Goal: Task Accomplishment & Management: Complete application form

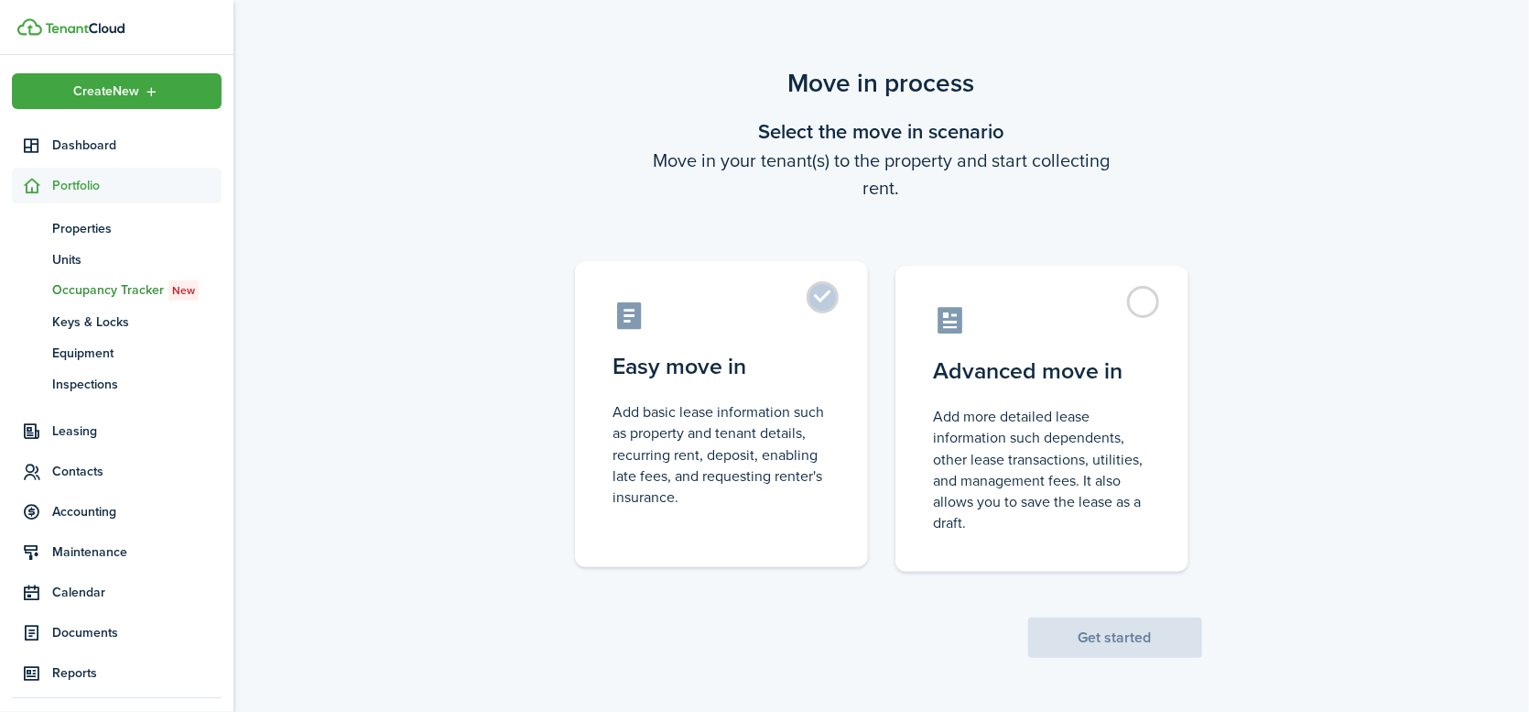
click at [830, 293] on label "Easy move in Add basic lease information such as property and tenant details, r…" at bounding box center [721, 414] width 293 height 306
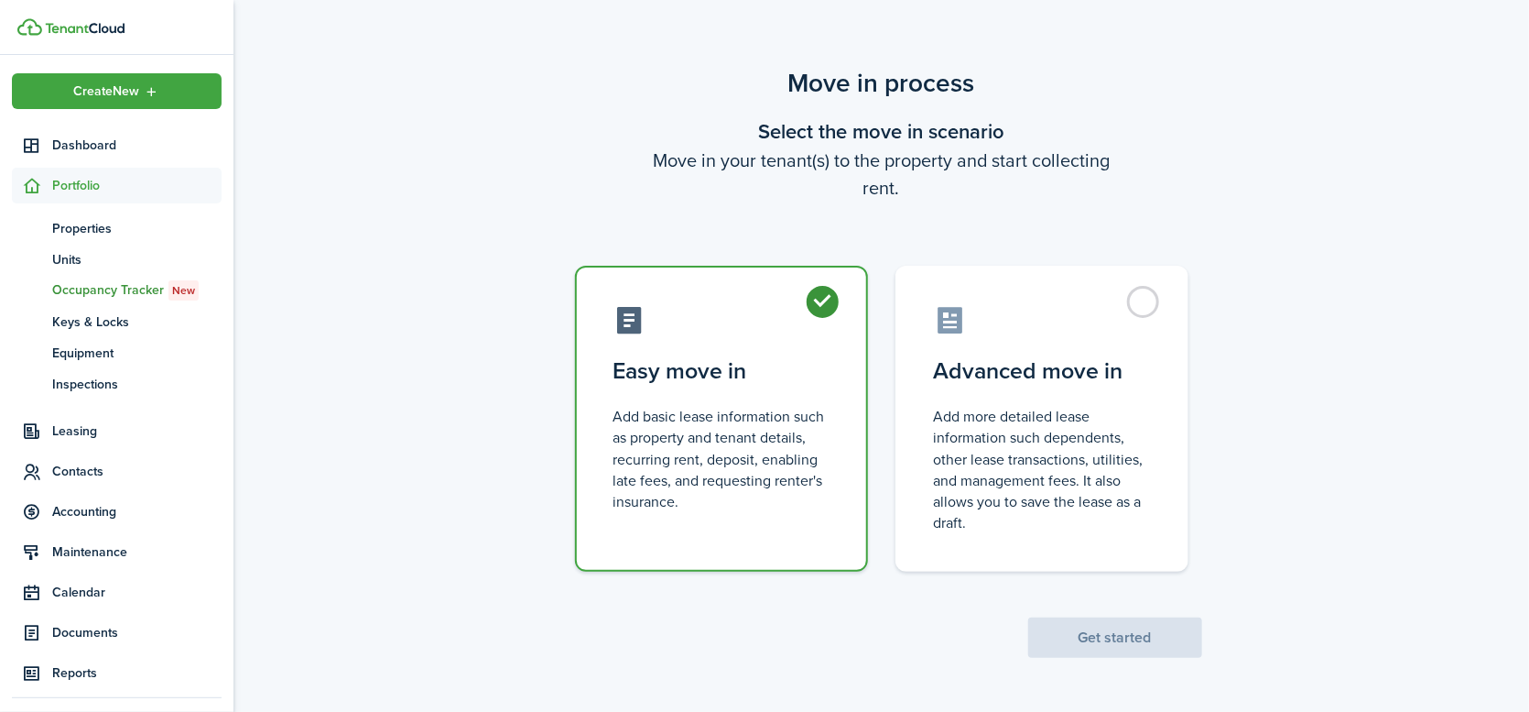
radio input "true"
click at [1135, 644] on button "Get started" at bounding box center [1115, 637] width 174 height 40
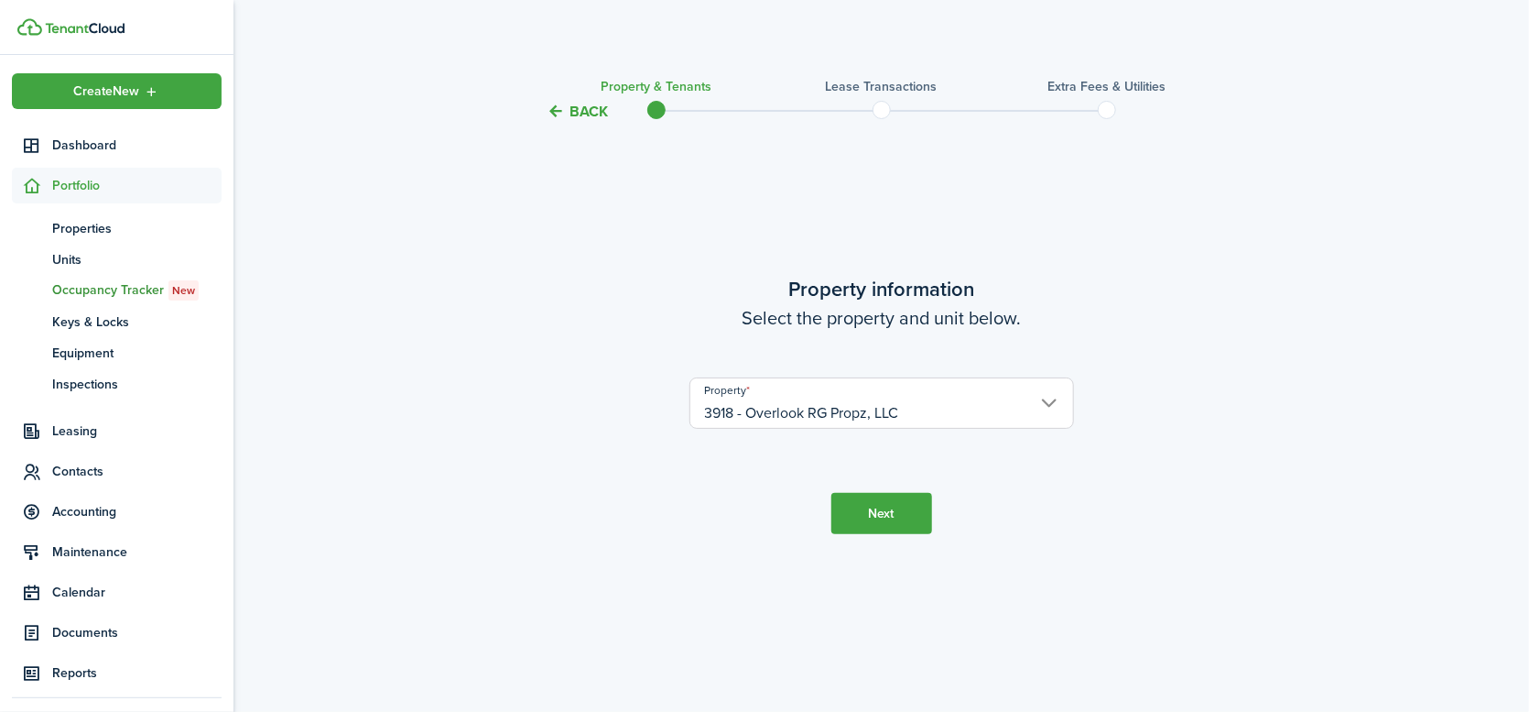
click at [877, 516] on button "Next" at bounding box center [882, 513] width 101 height 41
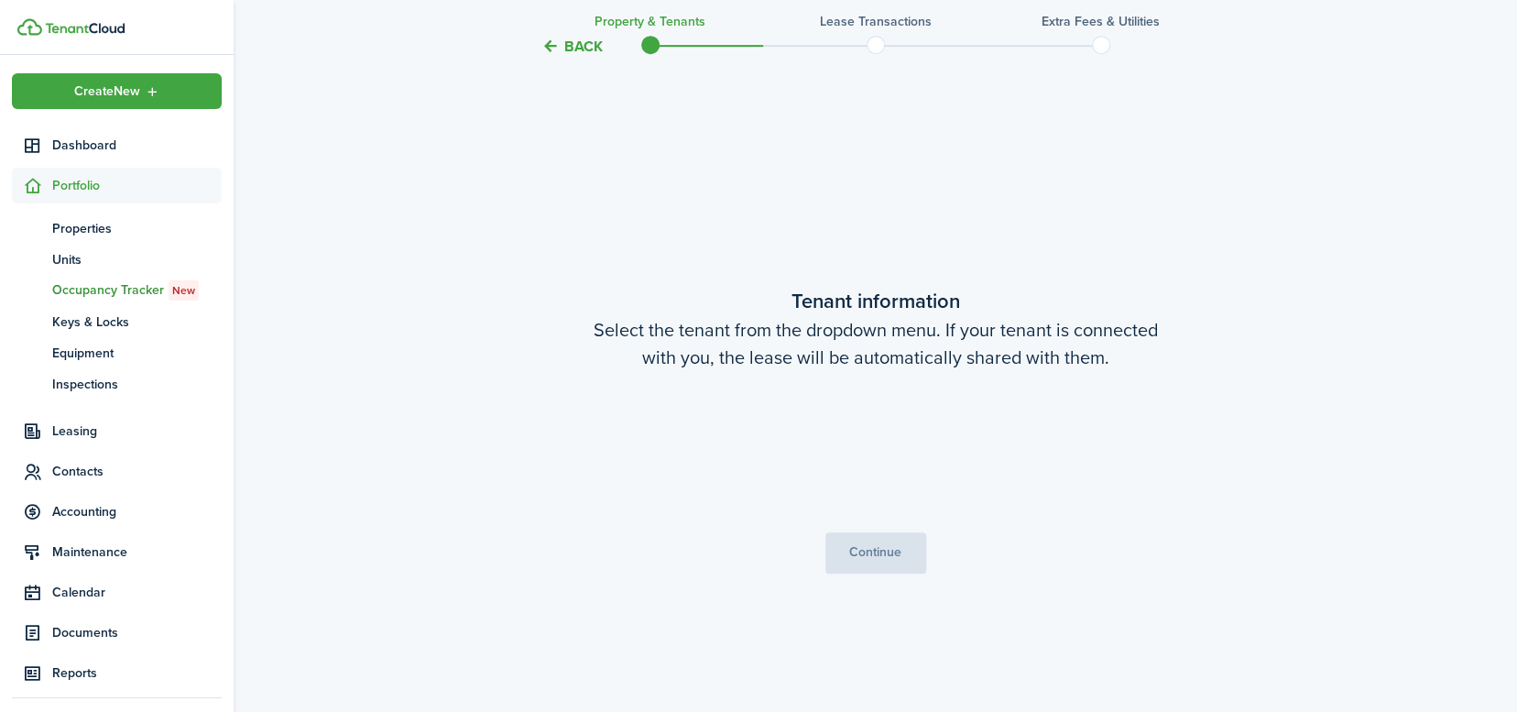
scroll to position [589, 0]
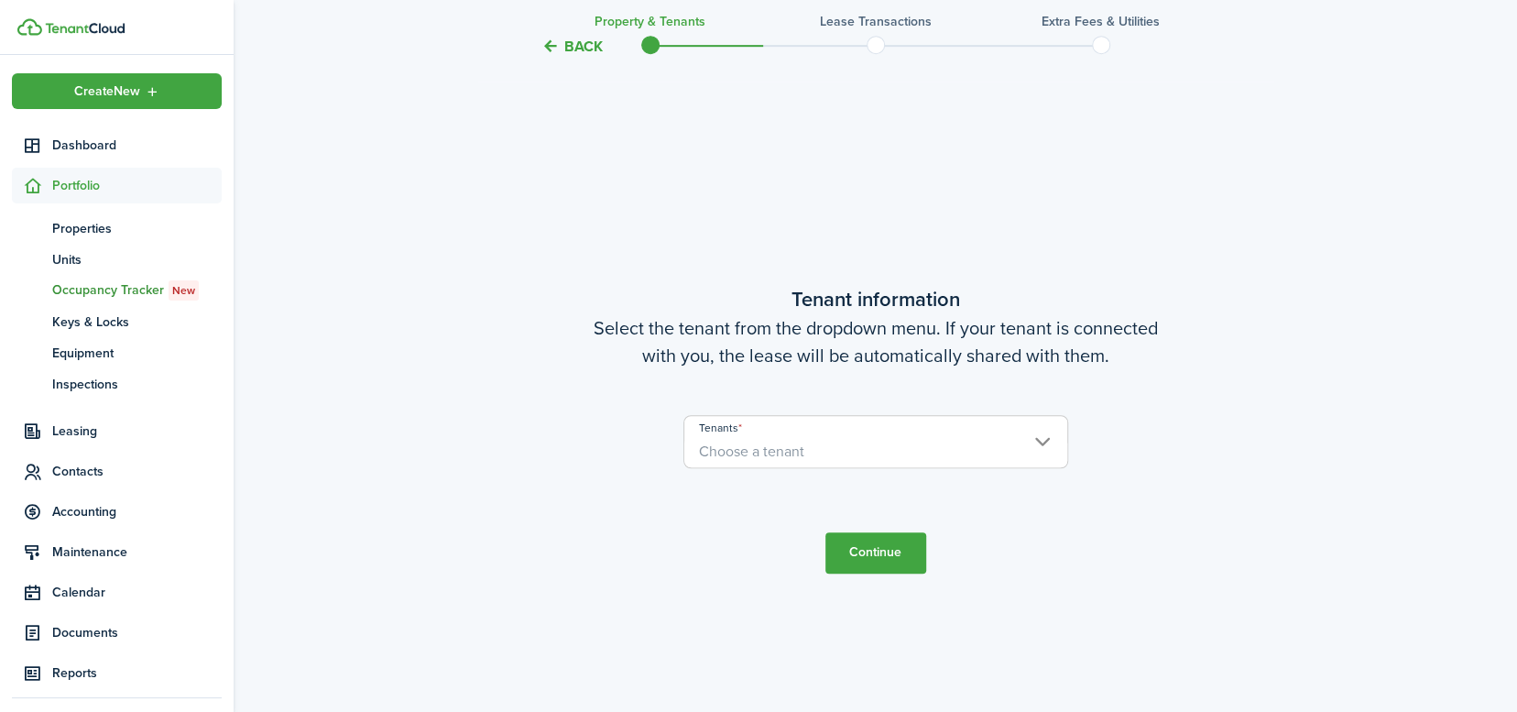
click at [828, 450] on span "Choose a tenant" at bounding box center [875, 451] width 383 height 31
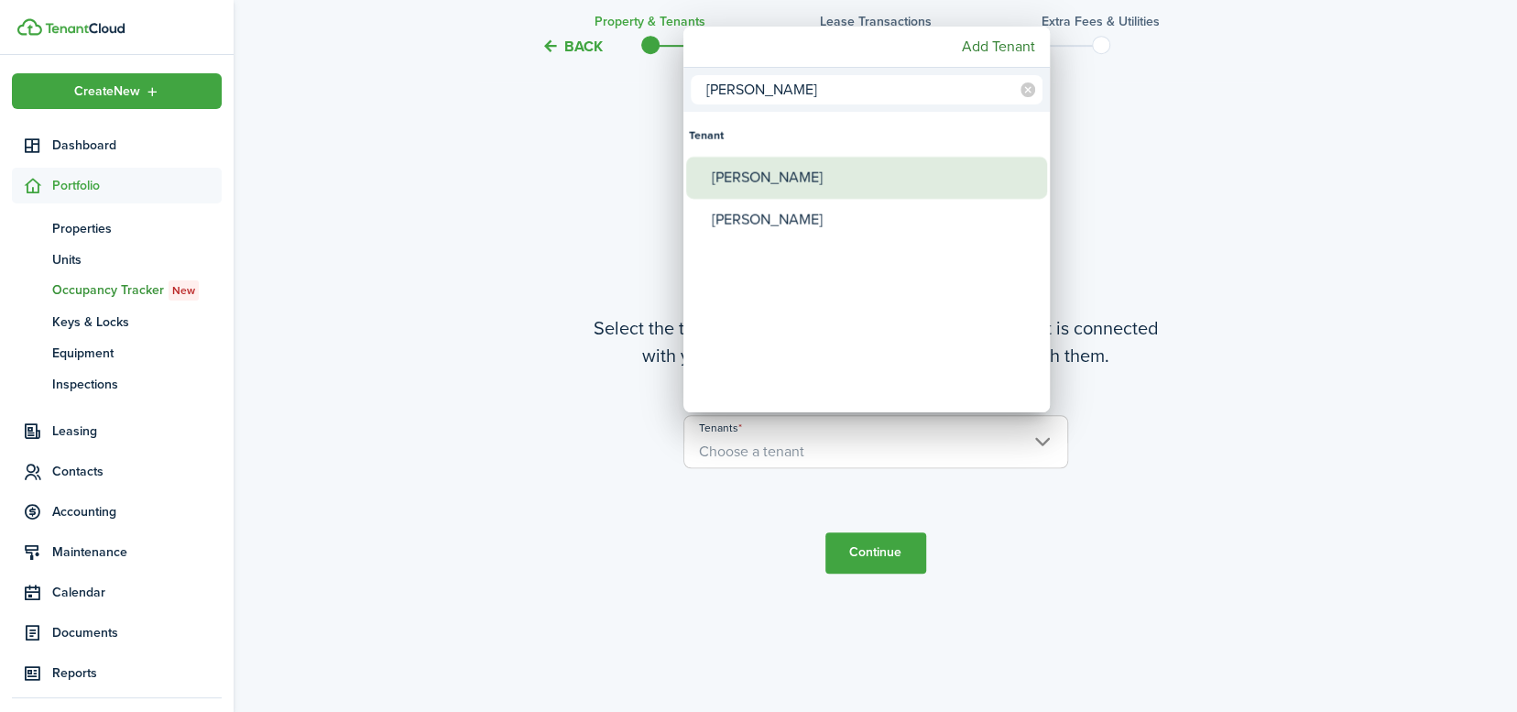
type input "[PERSON_NAME]"
click at [769, 181] on div "[PERSON_NAME]" at bounding box center [874, 178] width 324 height 42
type input "[PERSON_NAME]"
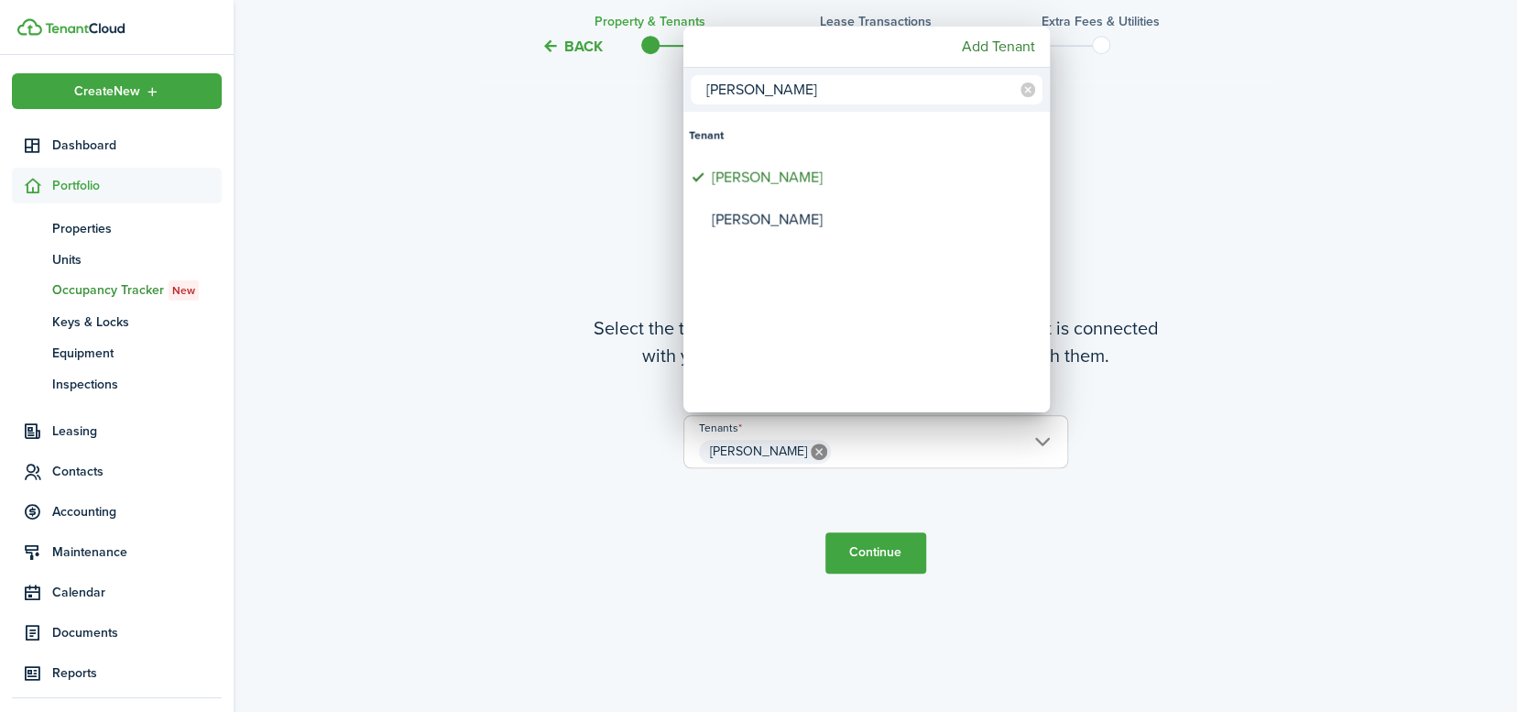
click at [898, 560] on div at bounding box center [758, 355] width 1810 height 1005
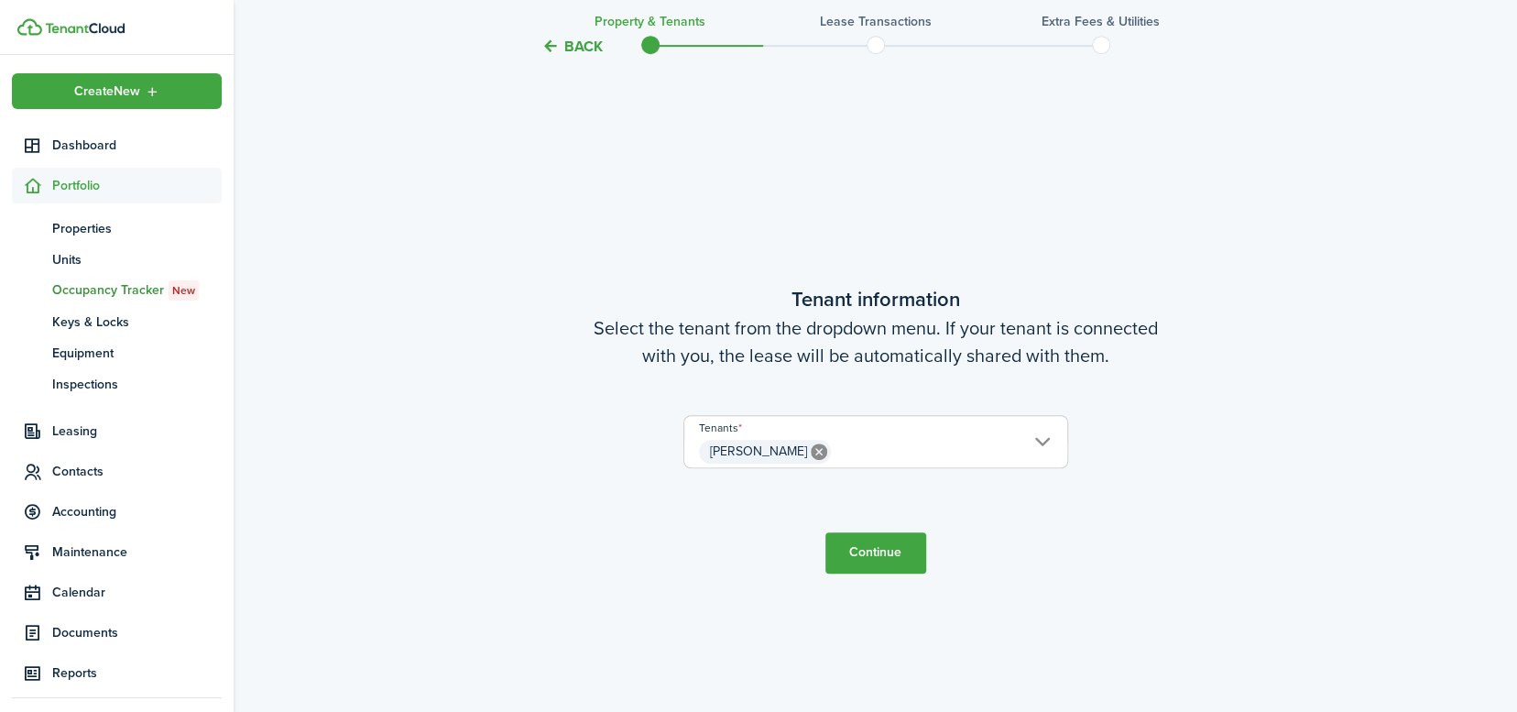
click at [873, 552] on button "Continue" at bounding box center [875, 552] width 101 height 41
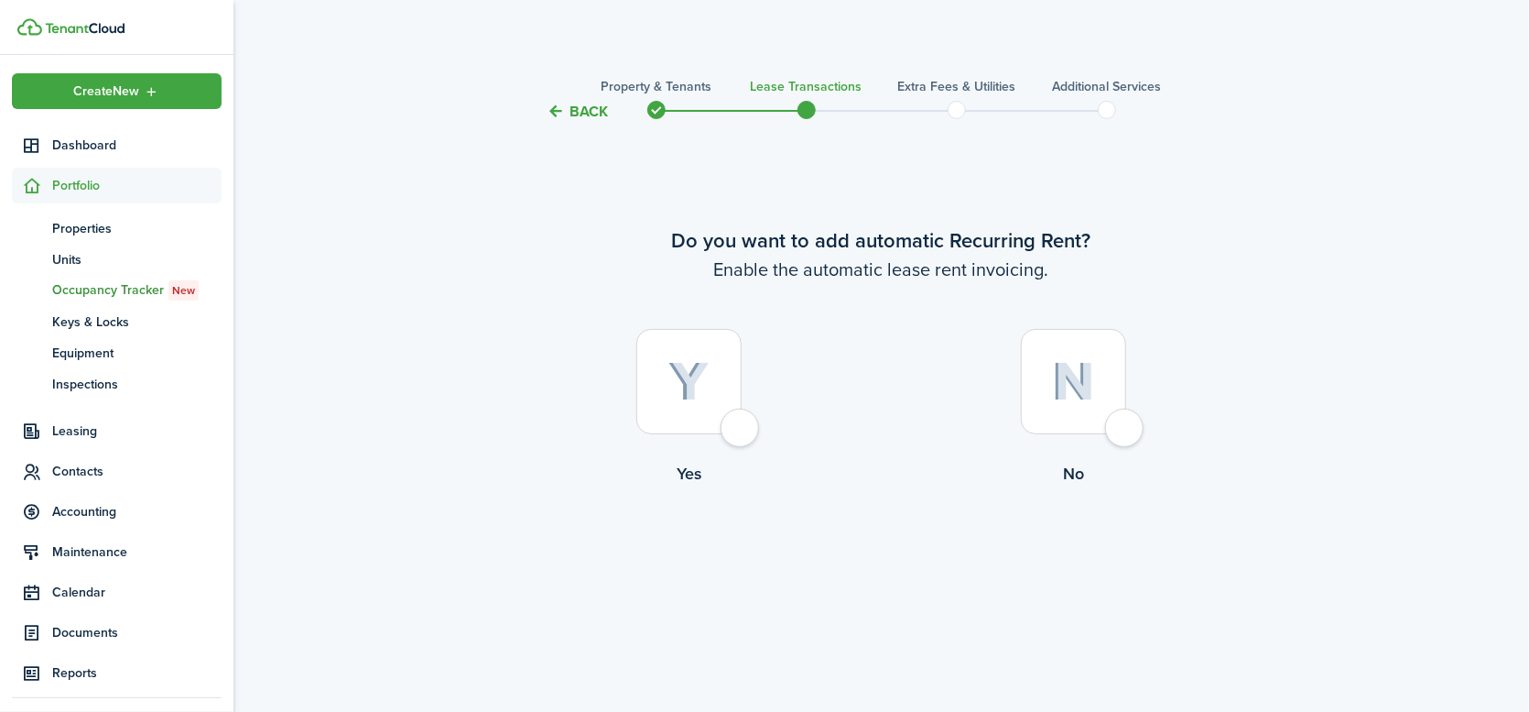
click at [742, 428] on div at bounding box center [688, 381] width 105 height 105
radio input "true"
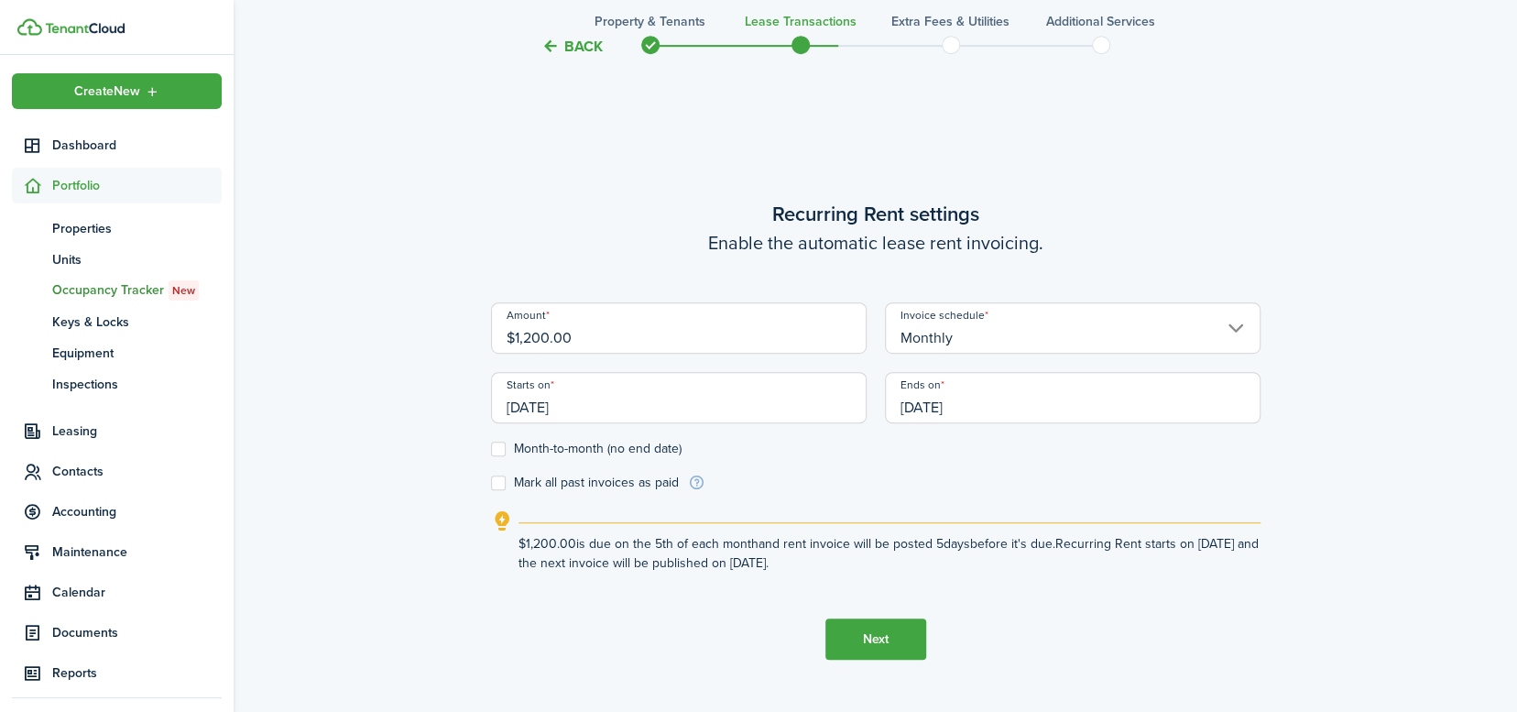
scroll to position [589, 0]
click at [529, 334] on input "$1,200.00" at bounding box center [678, 326] width 375 height 51
click at [601, 408] on input "[DATE]" at bounding box center [678, 396] width 375 height 51
type input "$1,000.00"
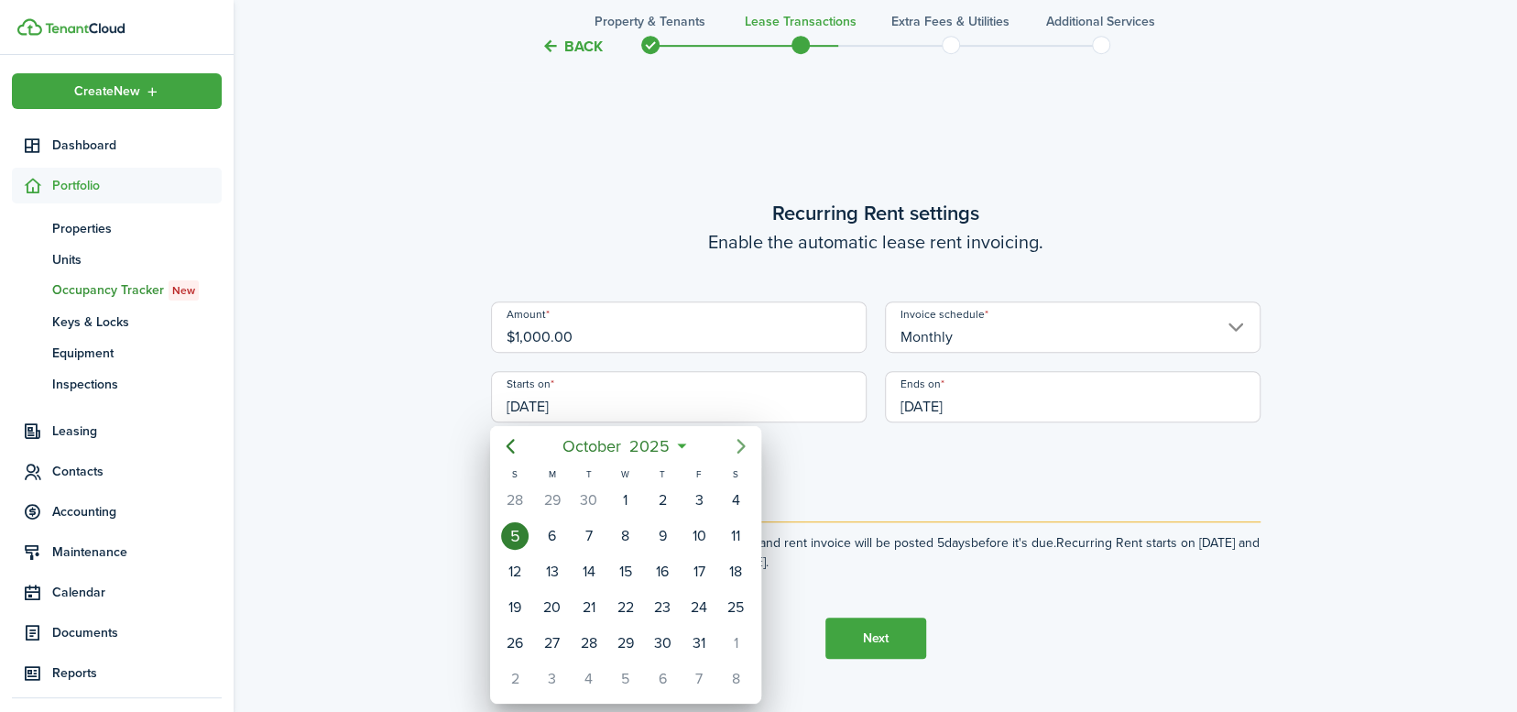
click at [754, 451] on mbsc-button "Next page" at bounding box center [741, 446] width 37 height 37
click at [730, 492] on div "1" at bounding box center [735, 499] width 27 height 27
type input "[DATE]"
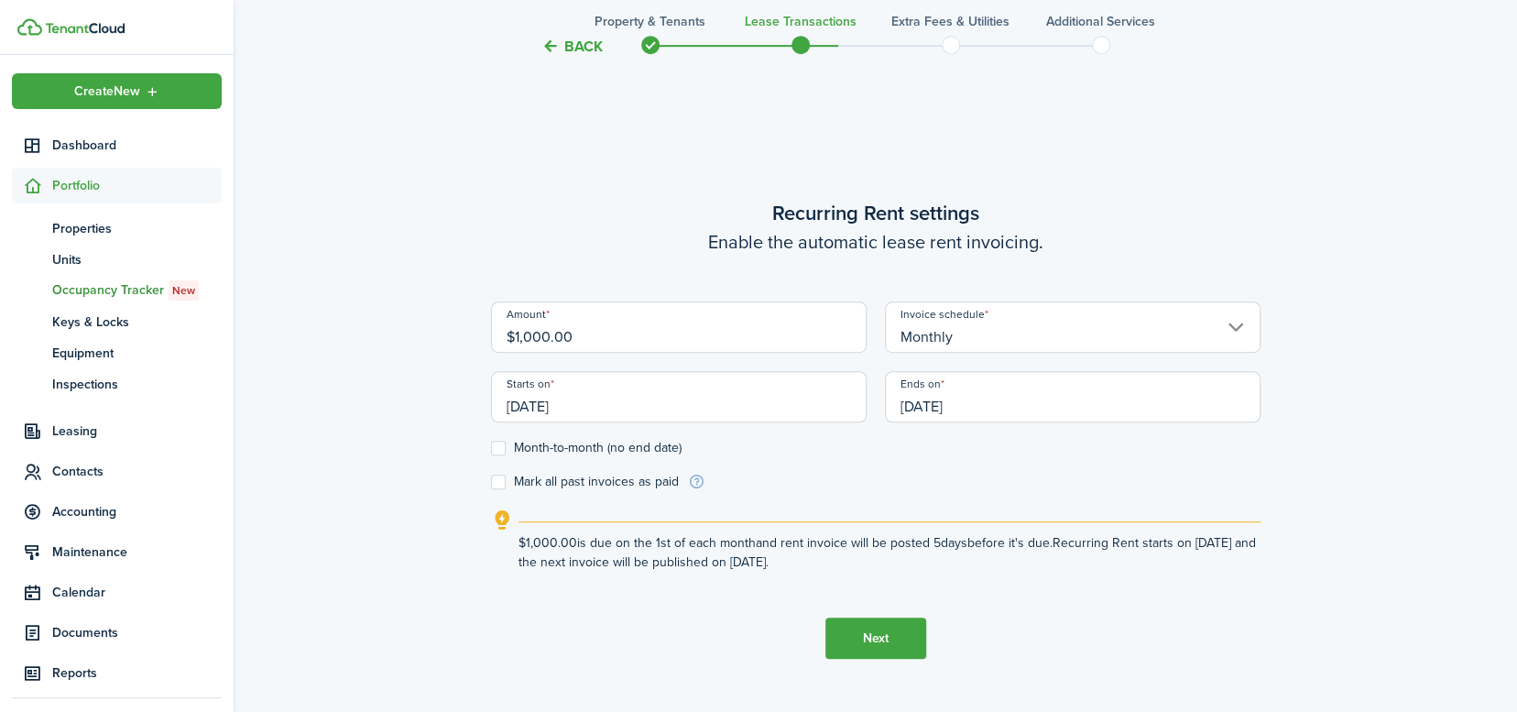
click at [1391, 506] on div "Back Property & Tenants Lease Transactions Extra fees & Utilities Additional Se…" at bounding box center [875, 129] width 1283 height 1309
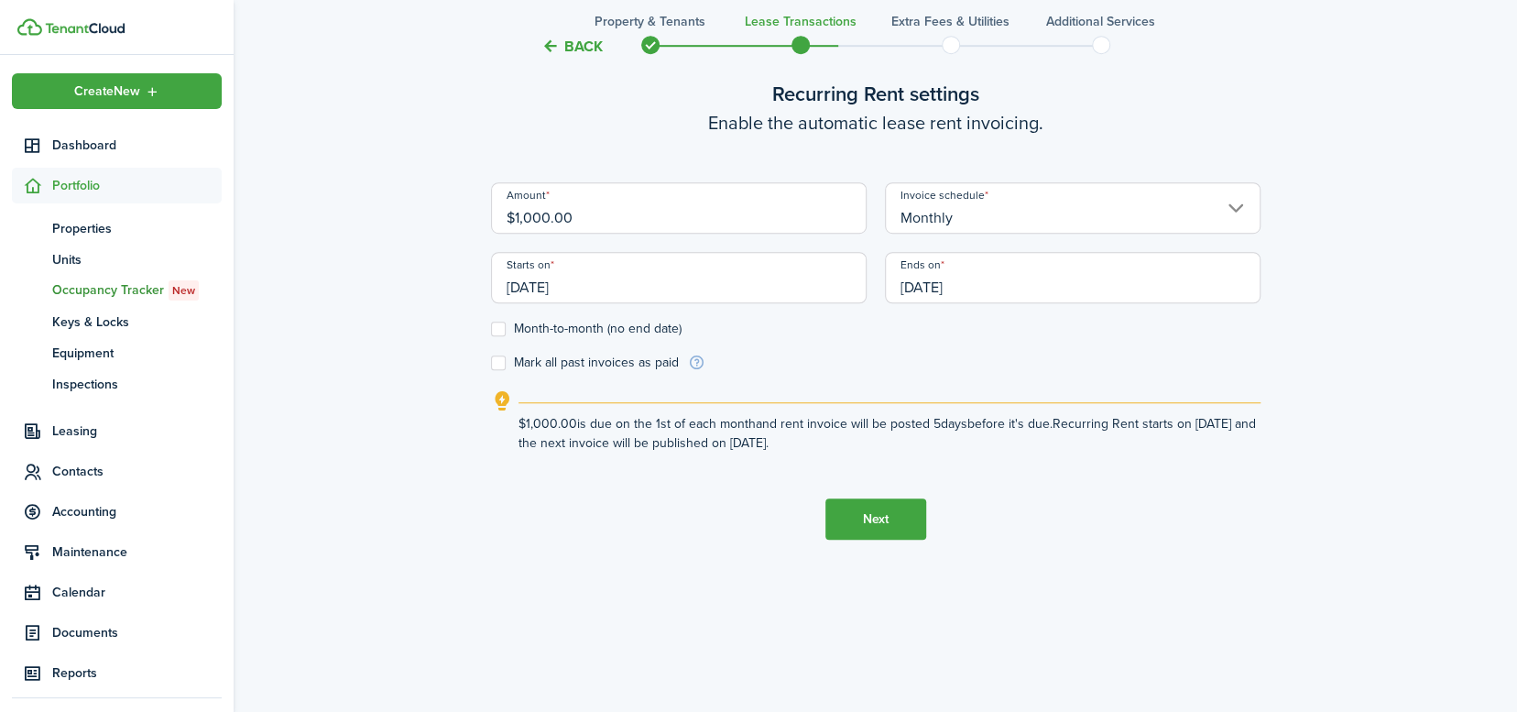
scroll to position [712, 0]
click at [871, 513] on button "Next" at bounding box center [875, 515] width 101 height 41
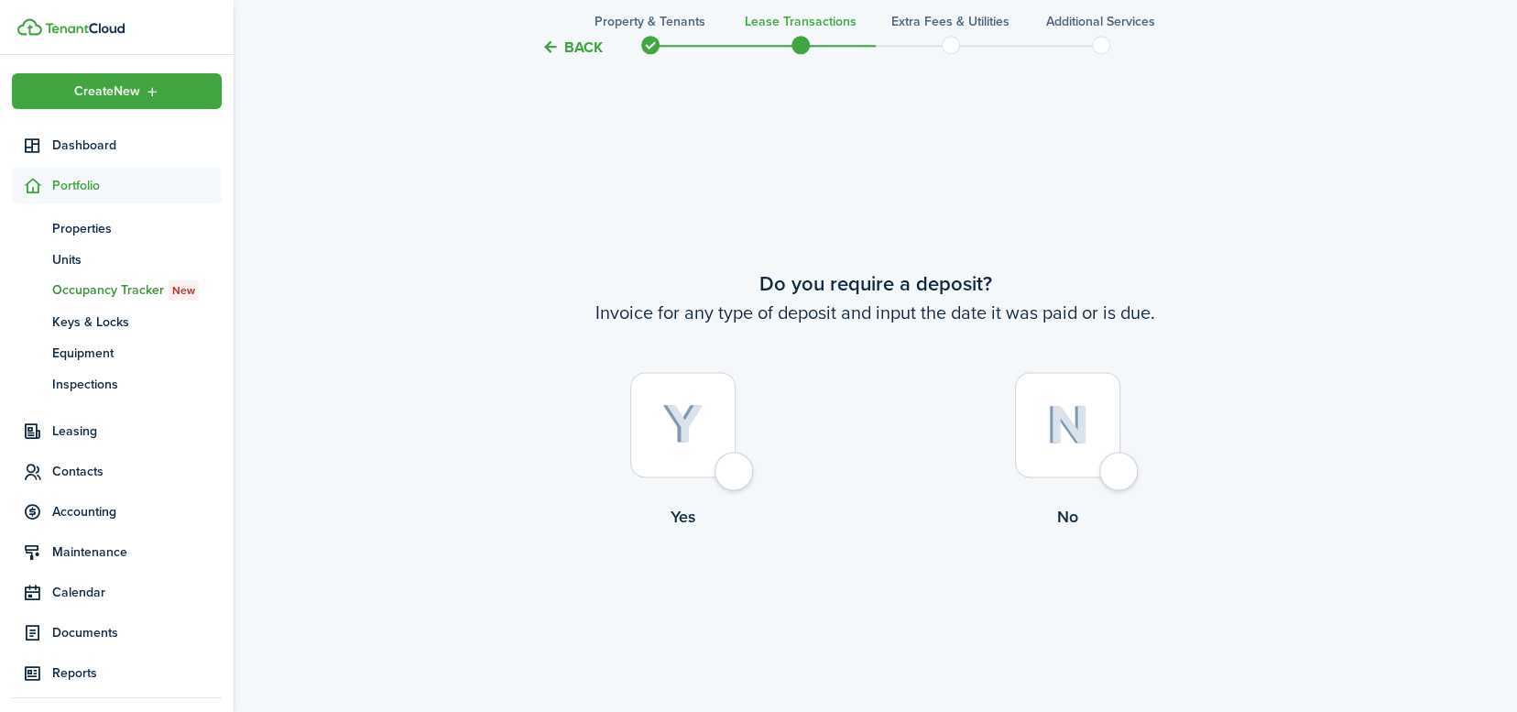
scroll to position [1300, 0]
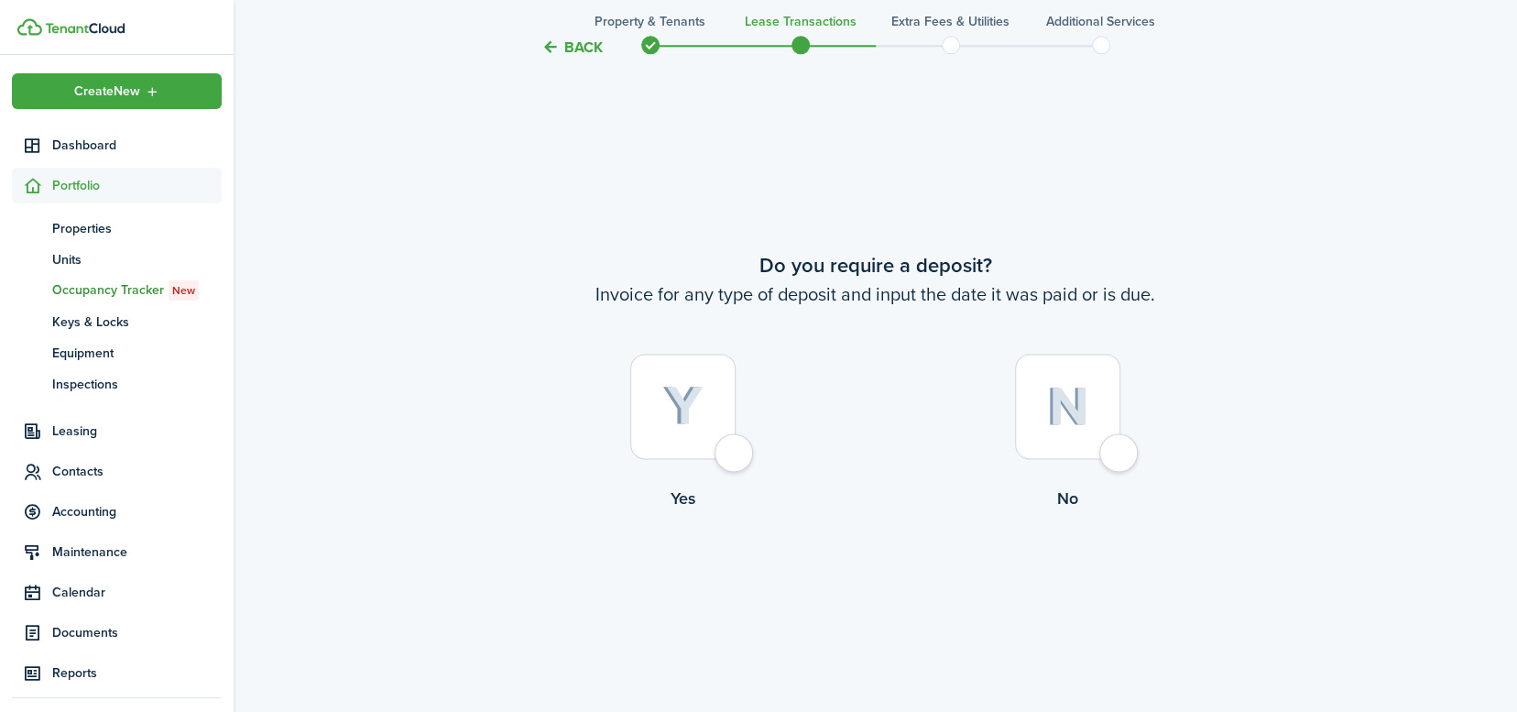
click at [1120, 459] on div at bounding box center [1067, 405] width 105 height 105
radio input "true"
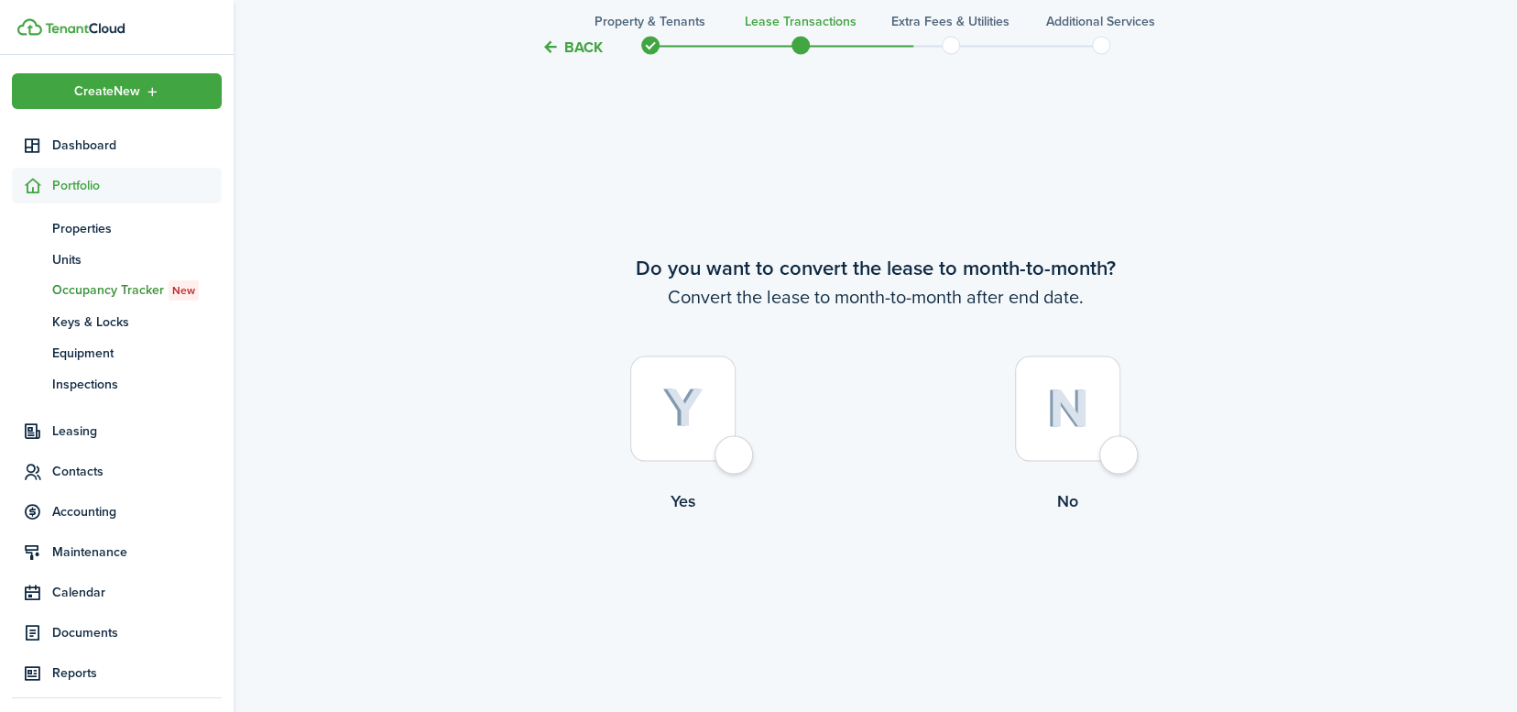
scroll to position [2013, 0]
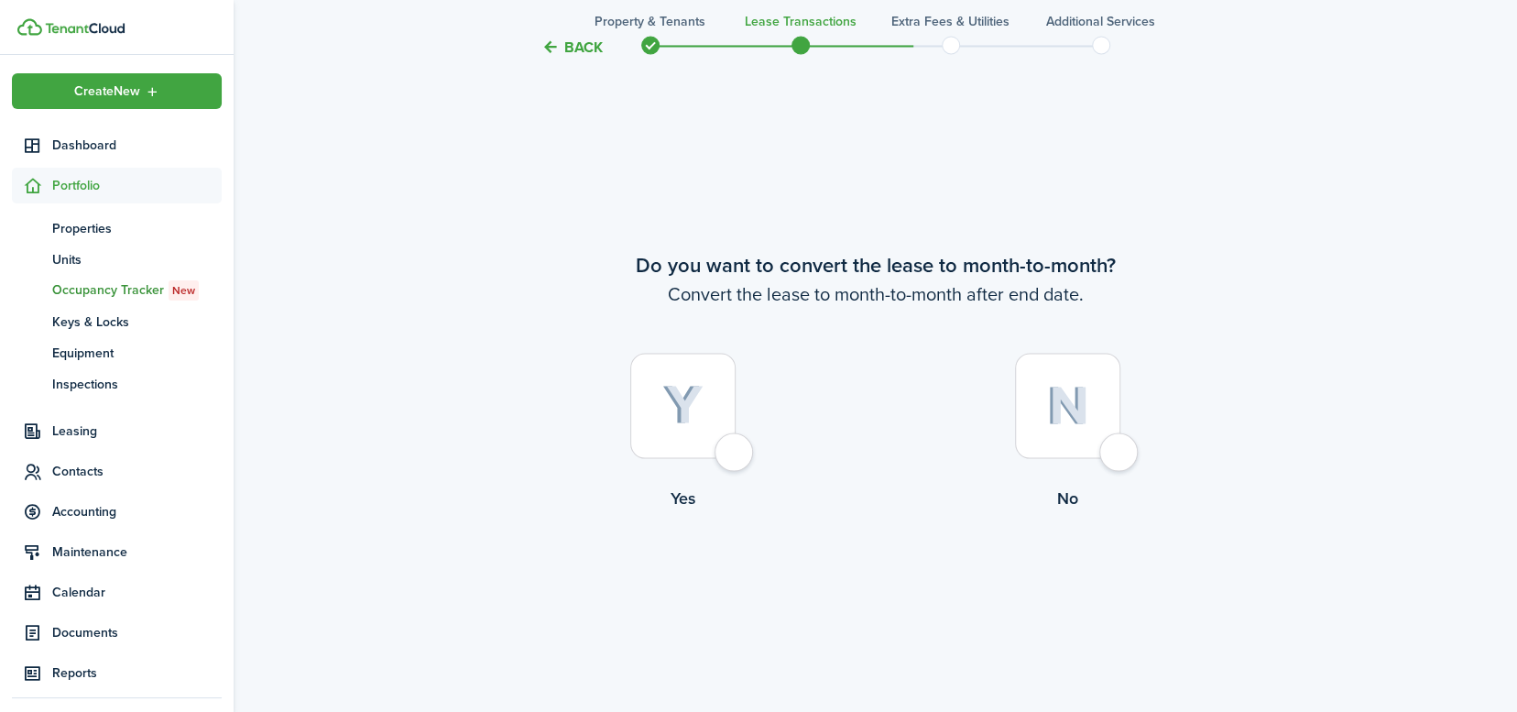
click at [1114, 450] on div at bounding box center [1067, 405] width 105 height 105
radio input "true"
click at [879, 585] on button "Continue" at bounding box center [875, 584] width 101 height 41
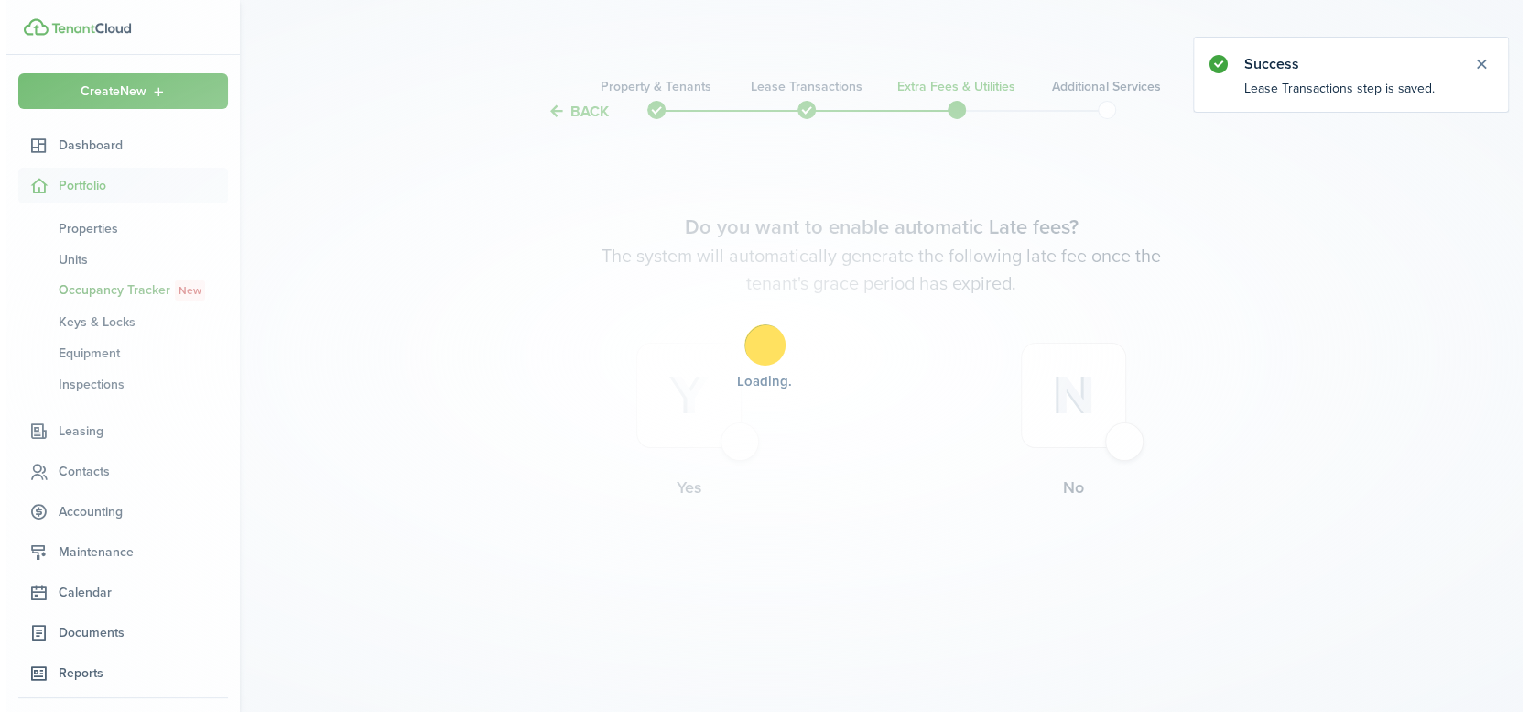
scroll to position [0, 0]
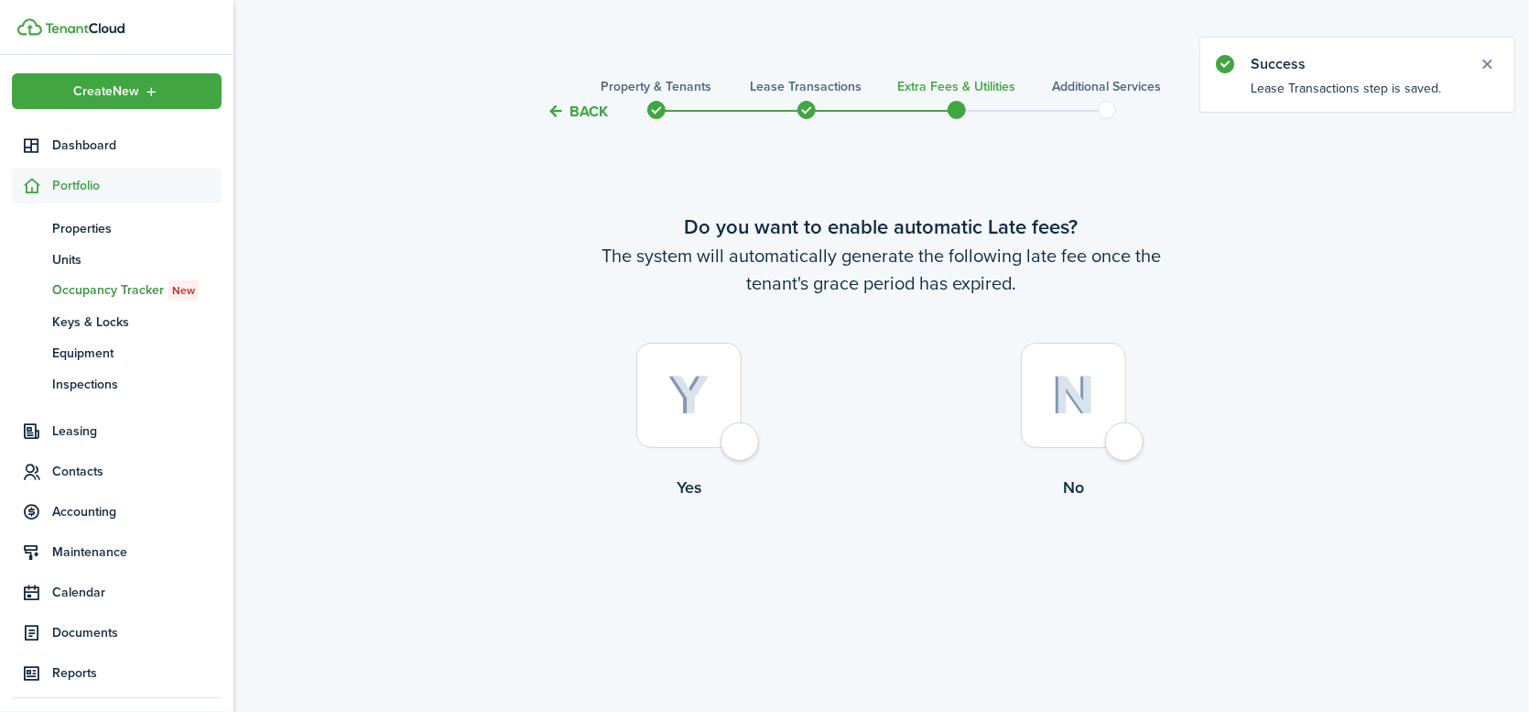
click at [1126, 440] on div at bounding box center [1073, 394] width 105 height 105
radio input "true"
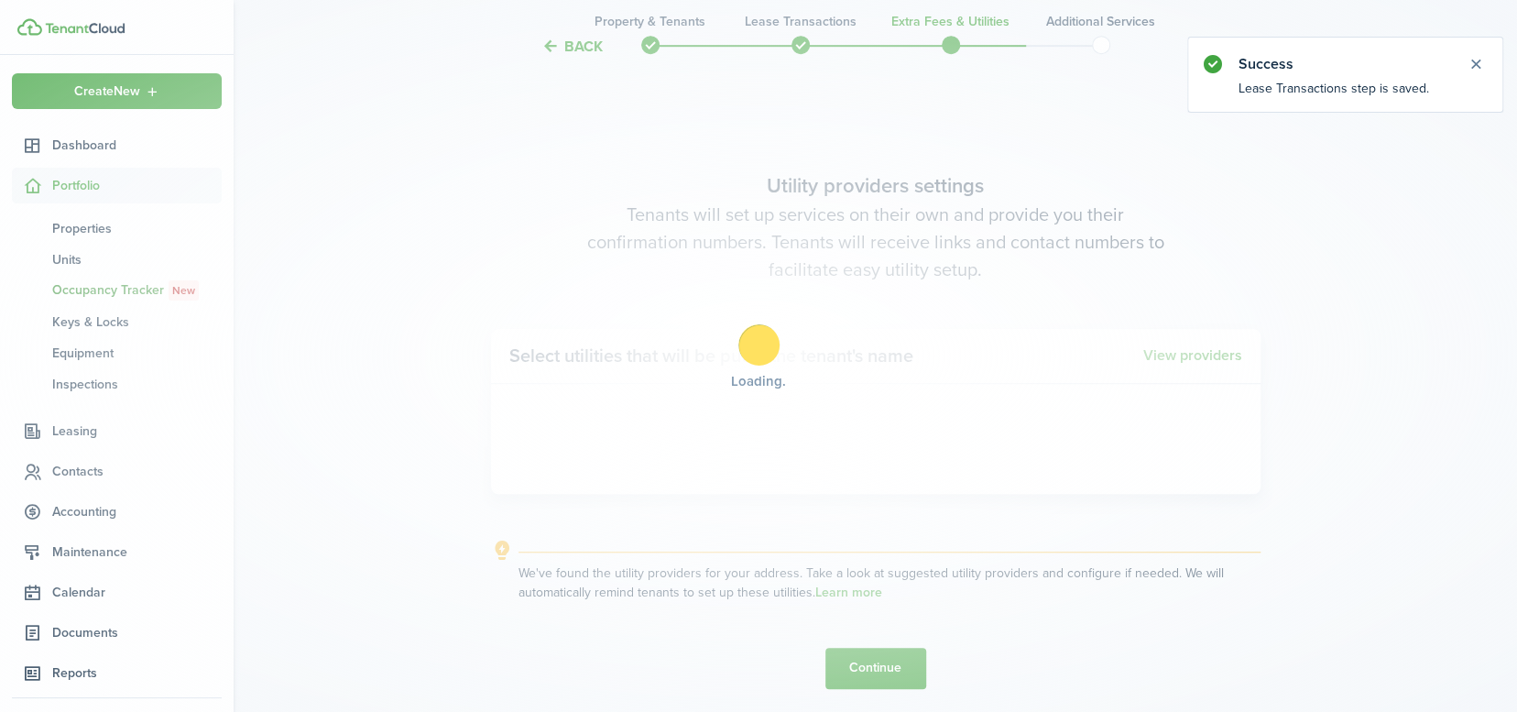
scroll to position [589, 0]
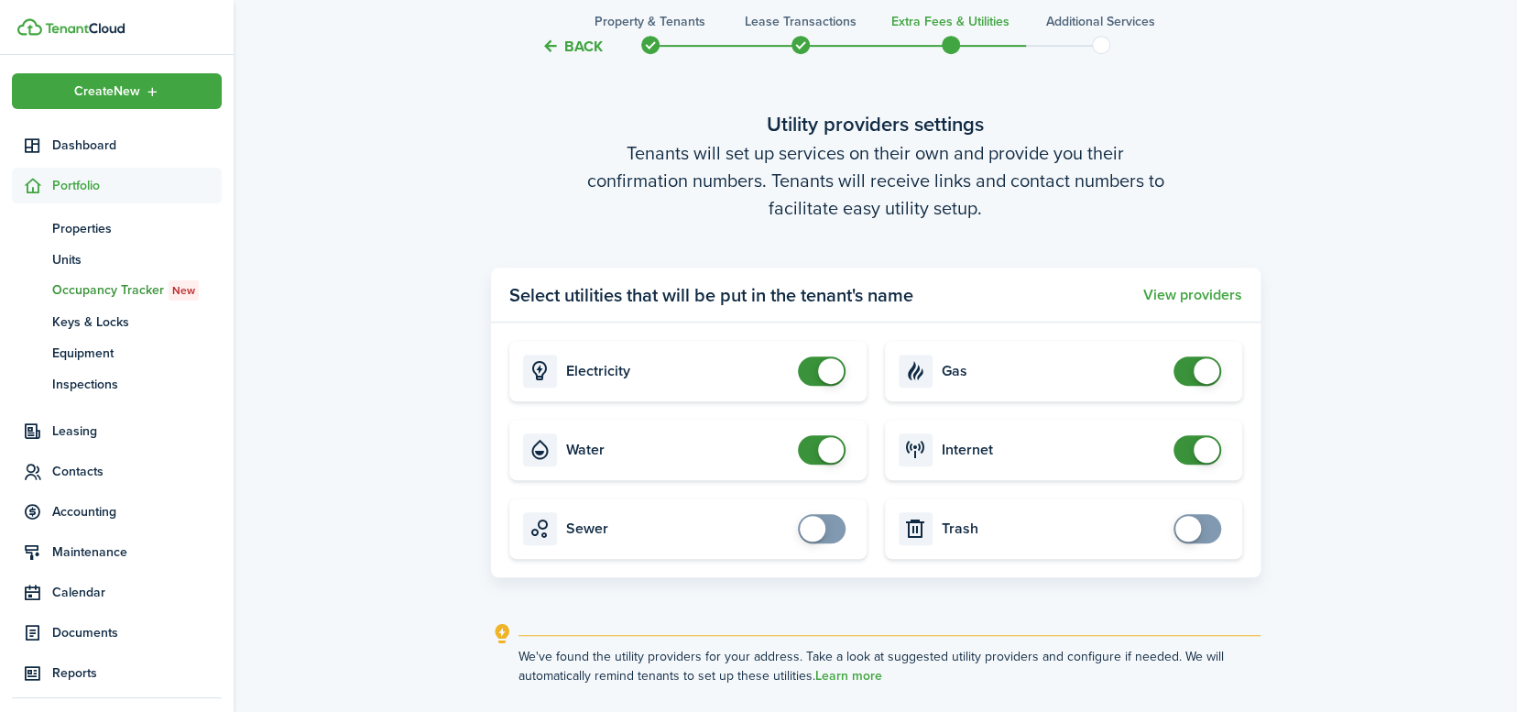
click at [353, 495] on div "Back Property & Tenants Lease Transactions Extra fees & Utilities Additional Se…" at bounding box center [875, 141] width 1283 height 1333
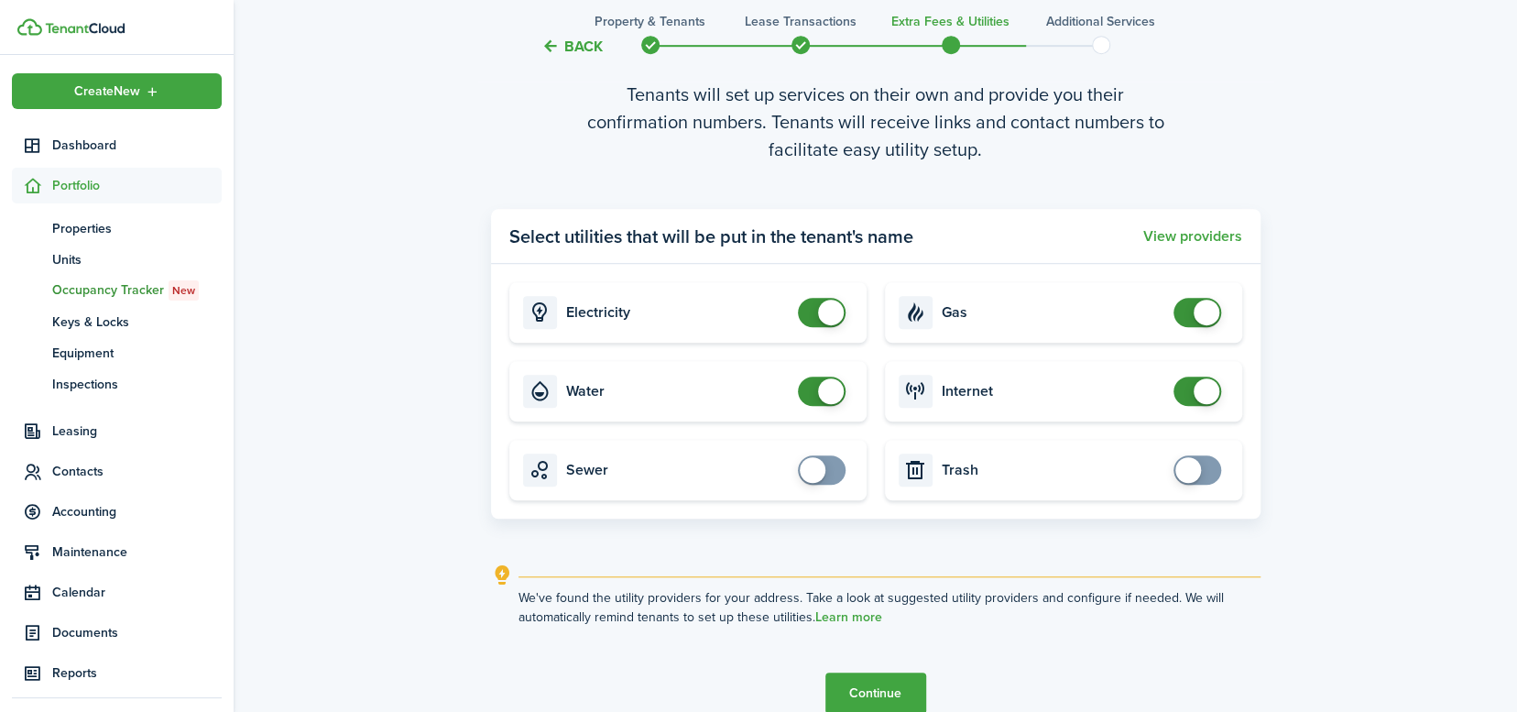
scroll to position [646, 0]
checkbox input "false"
click at [1210, 397] on span at bounding box center [1206, 393] width 26 height 26
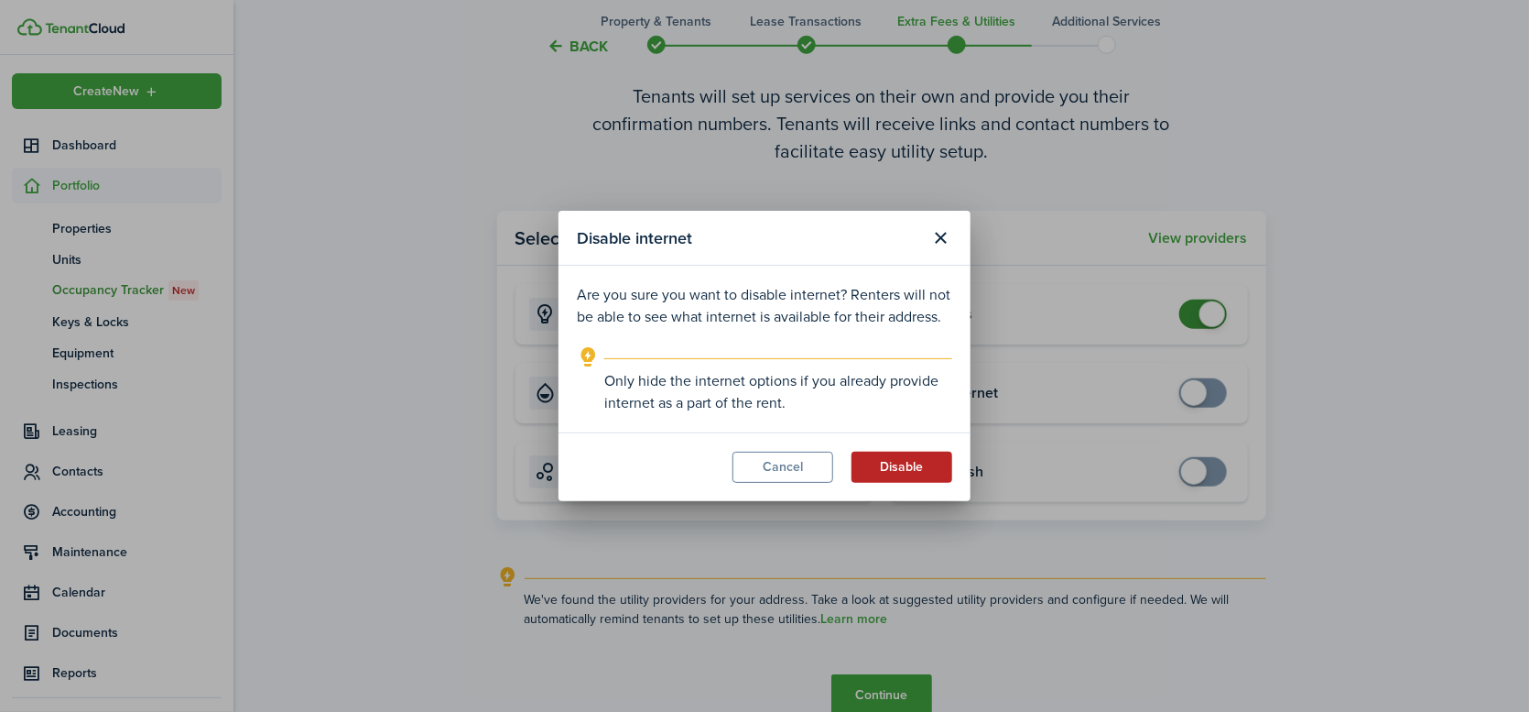
click at [930, 467] on button "Disable" at bounding box center [902, 466] width 101 height 31
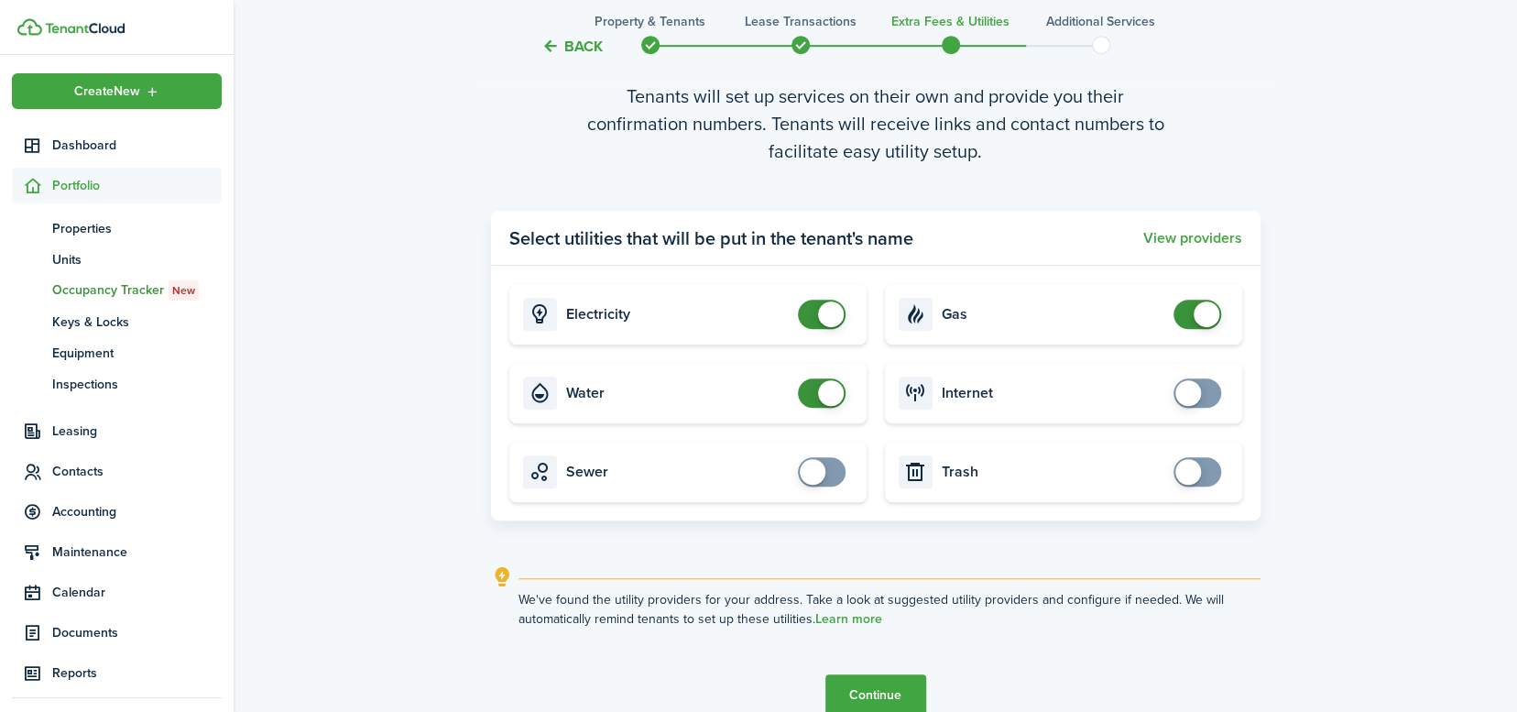
checkbox input "false"
click at [1203, 313] on span at bounding box center [1206, 314] width 26 height 26
click at [876, 696] on button "Continue" at bounding box center [875, 694] width 101 height 41
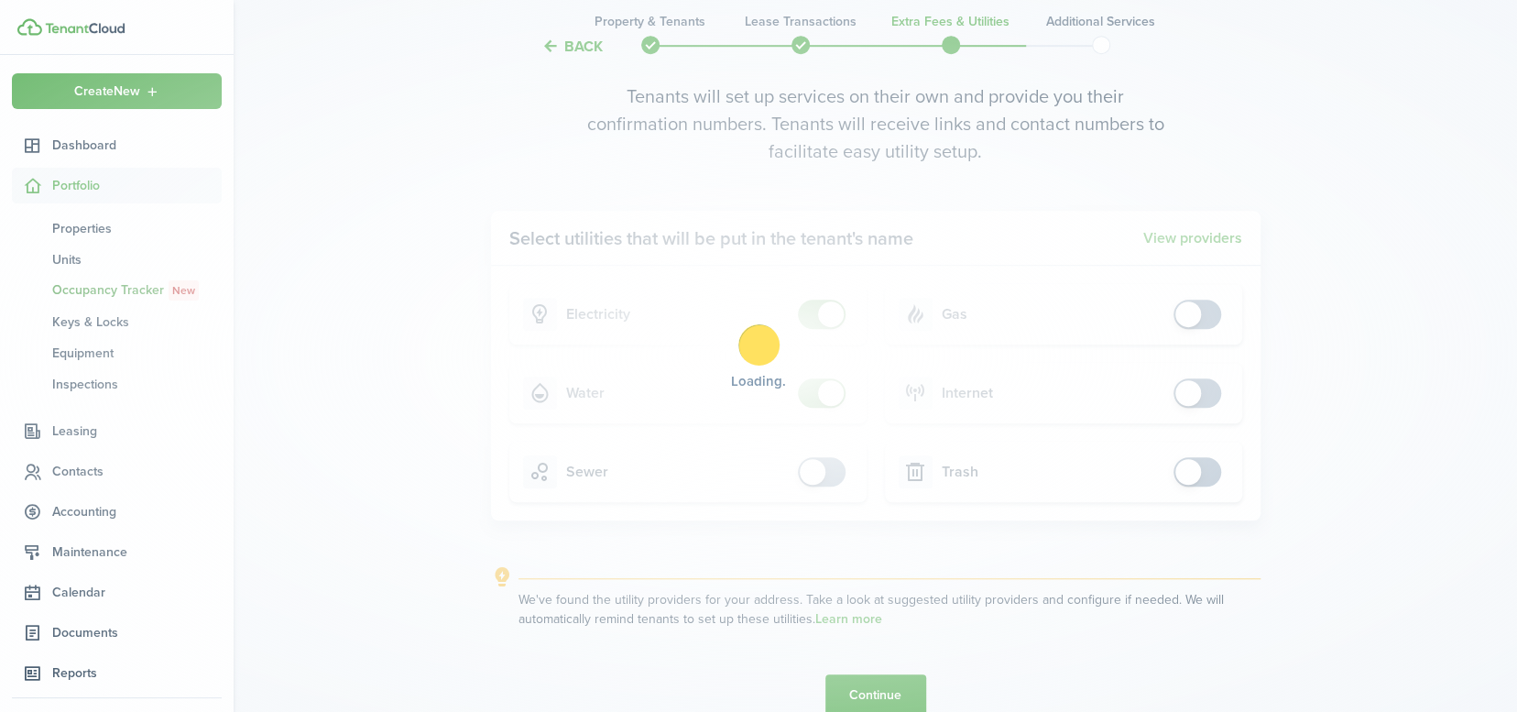
scroll to position [0, 0]
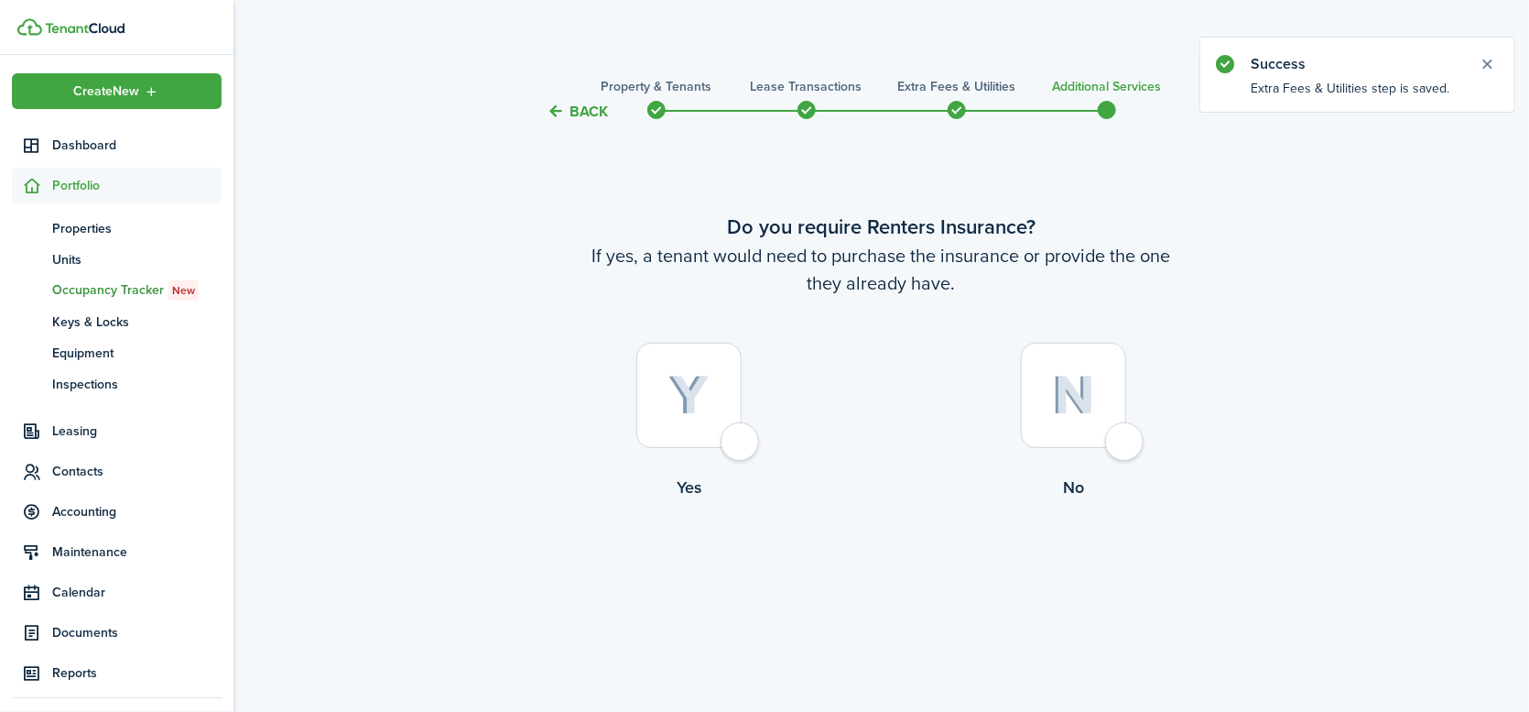
click at [1126, 443] on div at bounding box center [1073, 394] width 105 height 105
radio input "true"
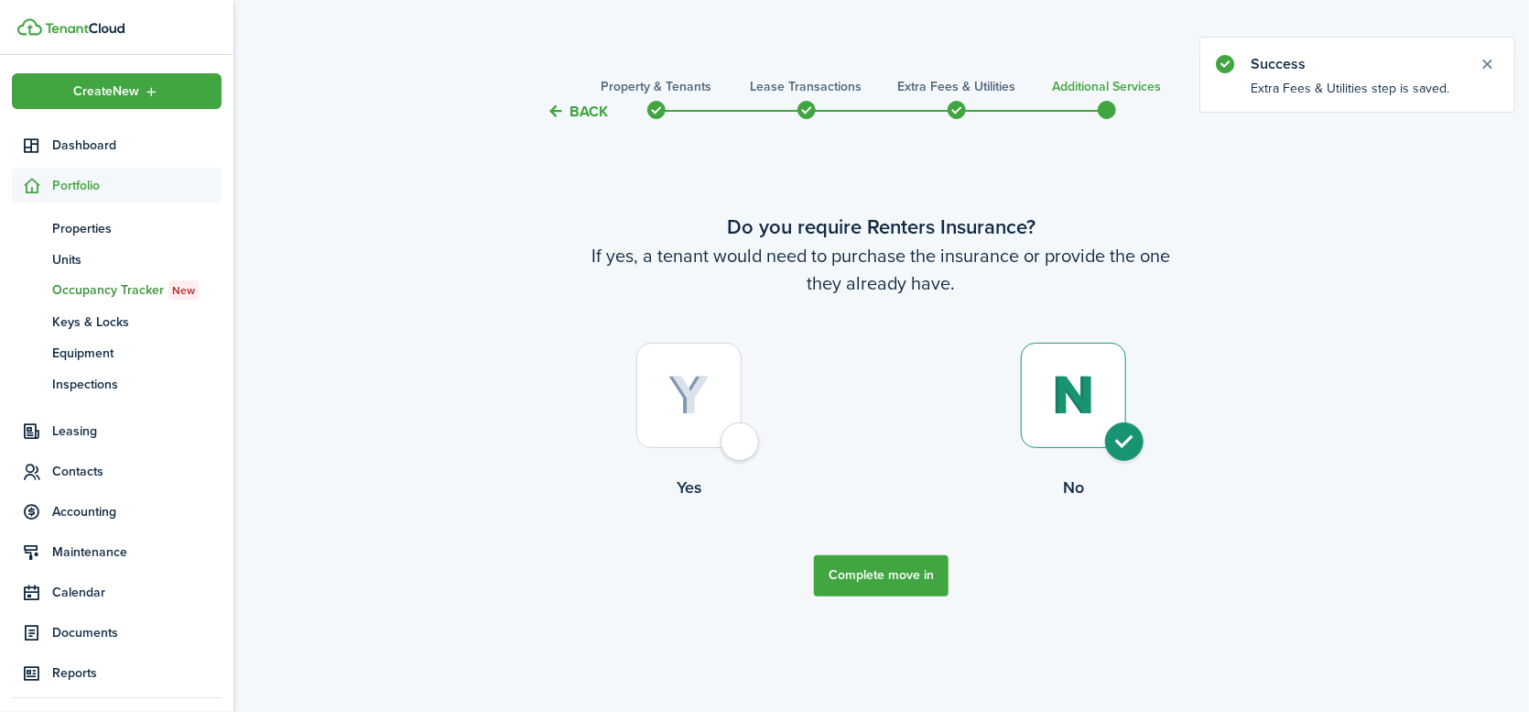
click at [884, 578] on button "Complete move in" at bounding box center [881, 575] width 135 height 41
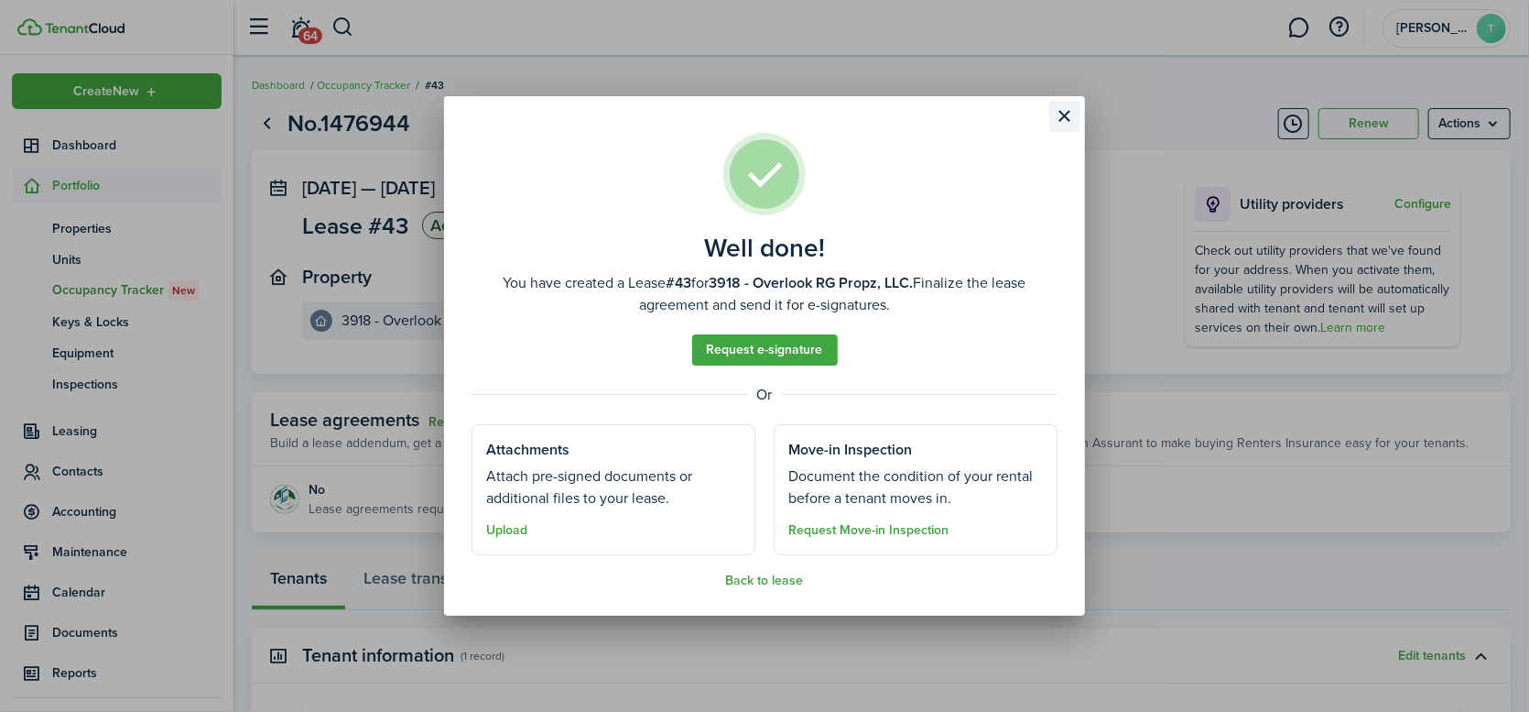
click at [1067, 114] on button "Close modal" at bounding box center [1064, 116] width 31 height 31
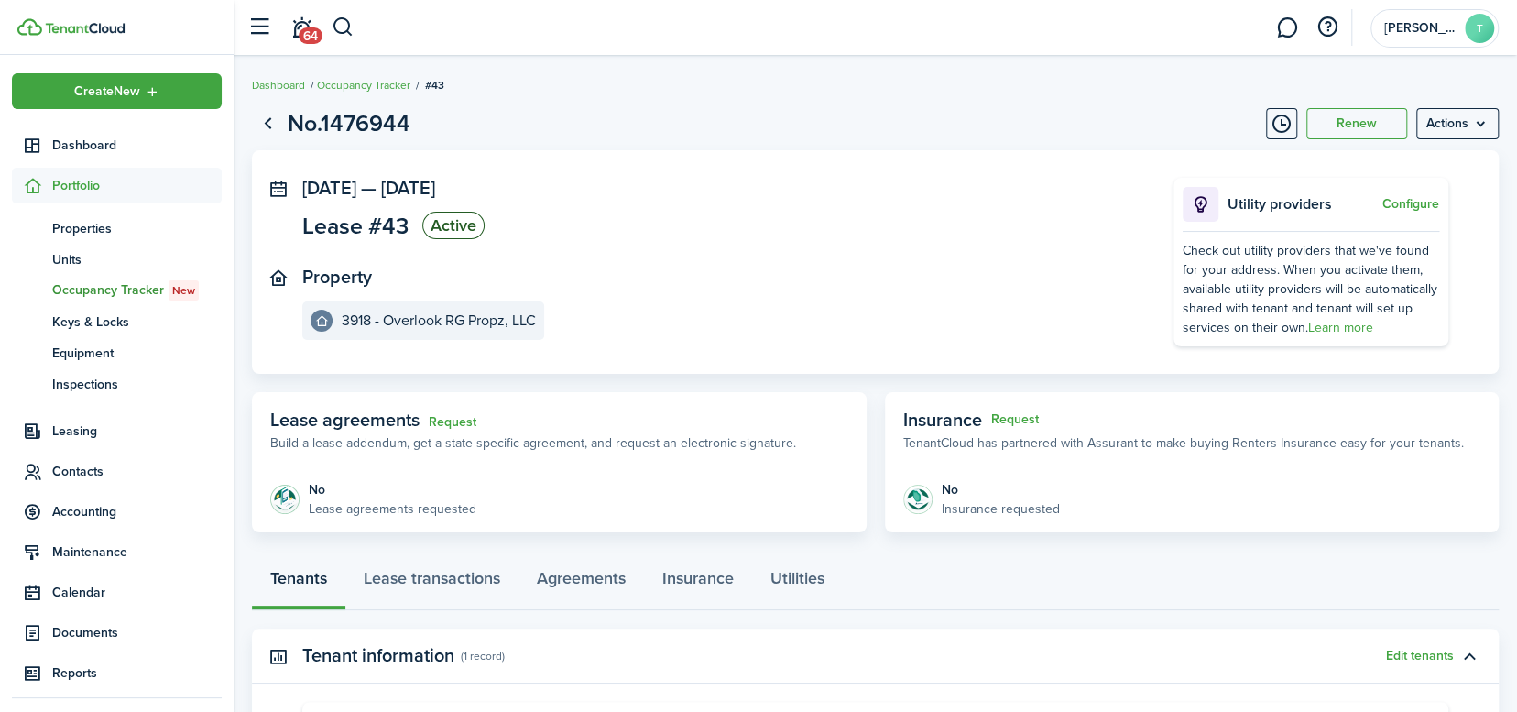
click at [1067, 114] on page-view-header "No.1476944 Renew Actions" at bounding box center [875, 123] width 1246 height 35
click at [124, 292] on span "Occupancy Tracker New" at bounding box center [136, 290] width 169 height 20
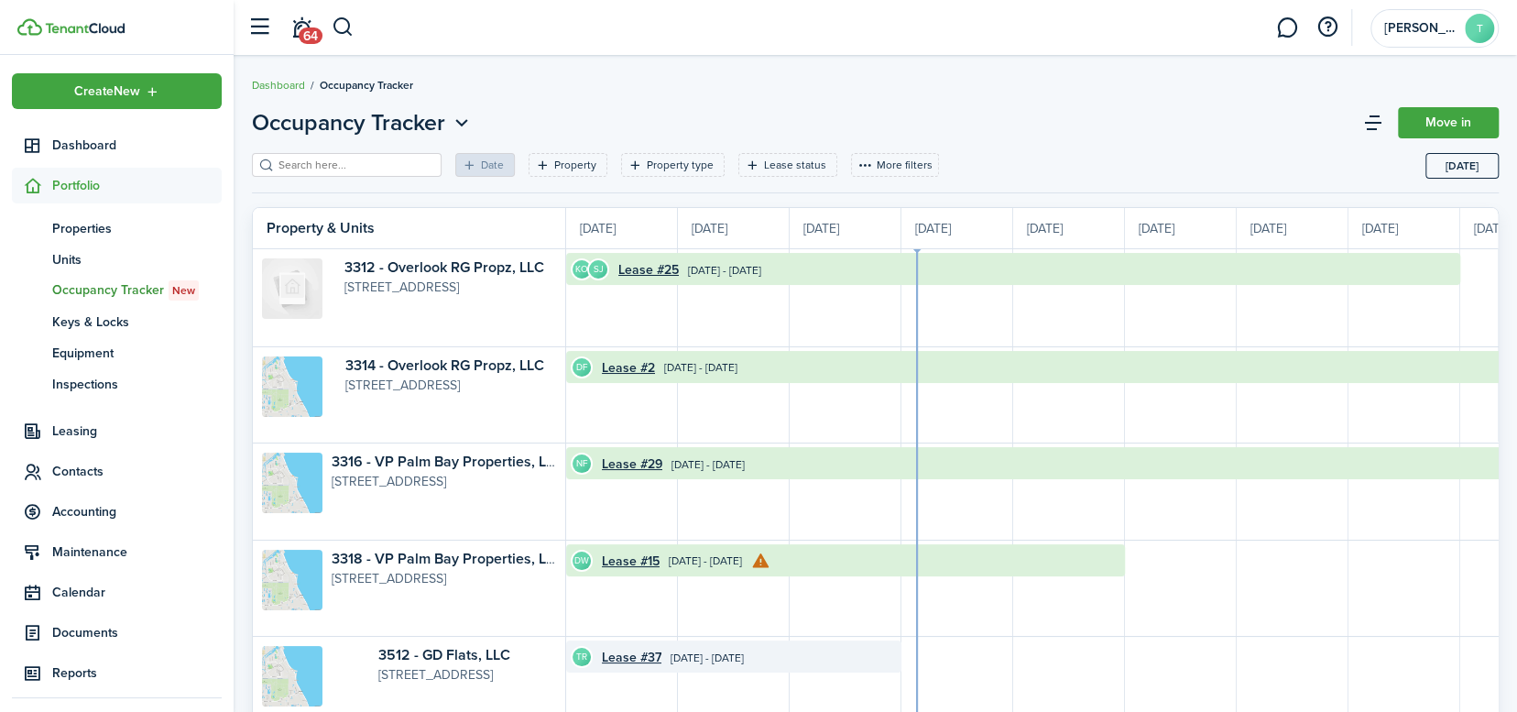
scroll to position [0, 335]
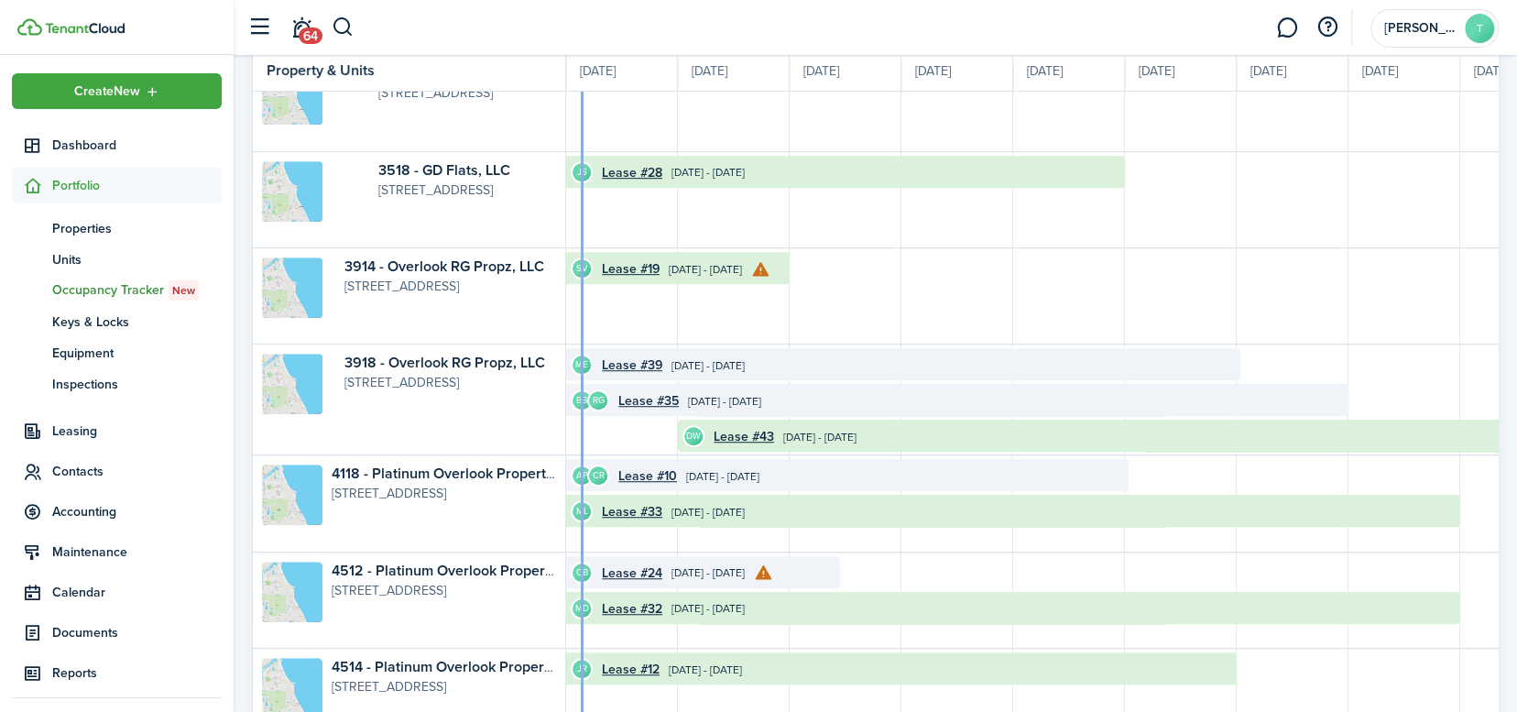
scroll to position [777, 0]
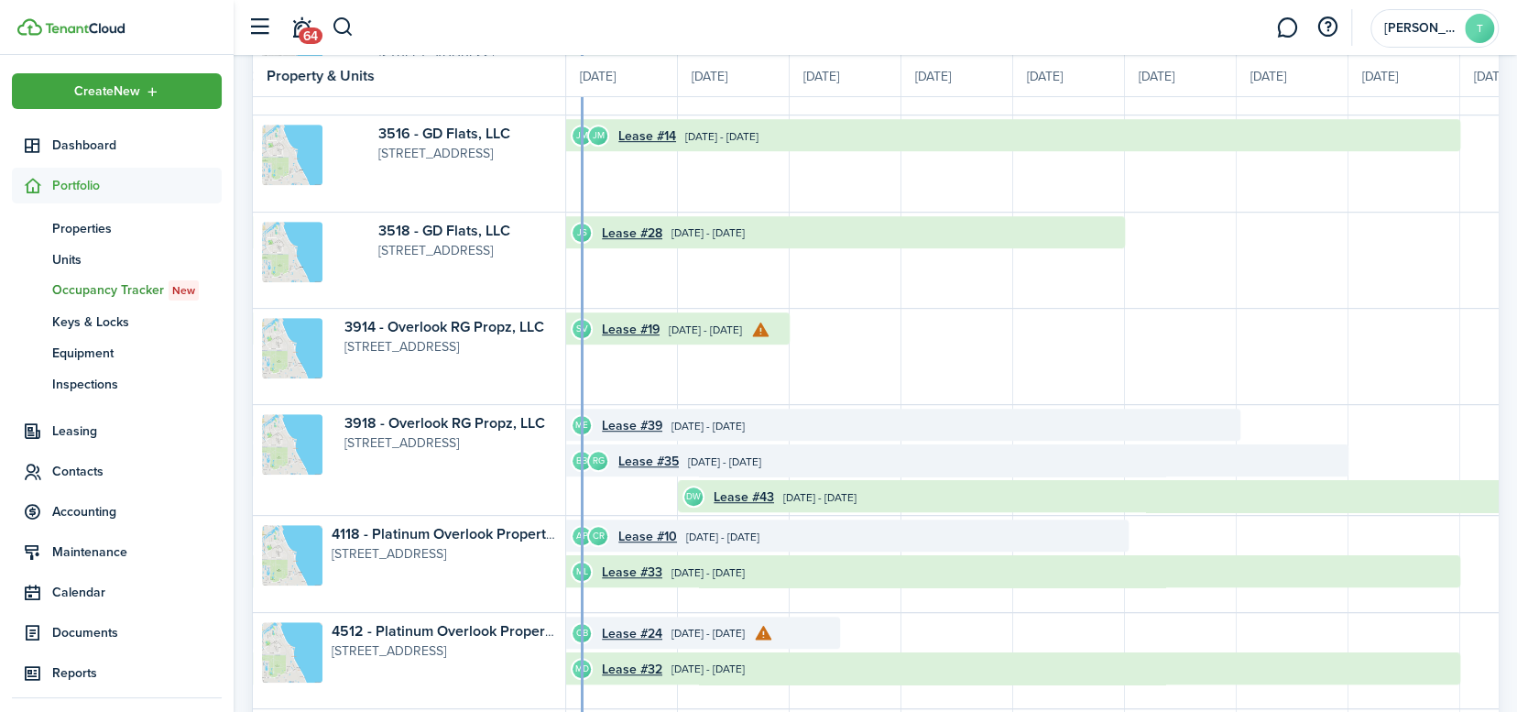
scroll to position [715, 0]
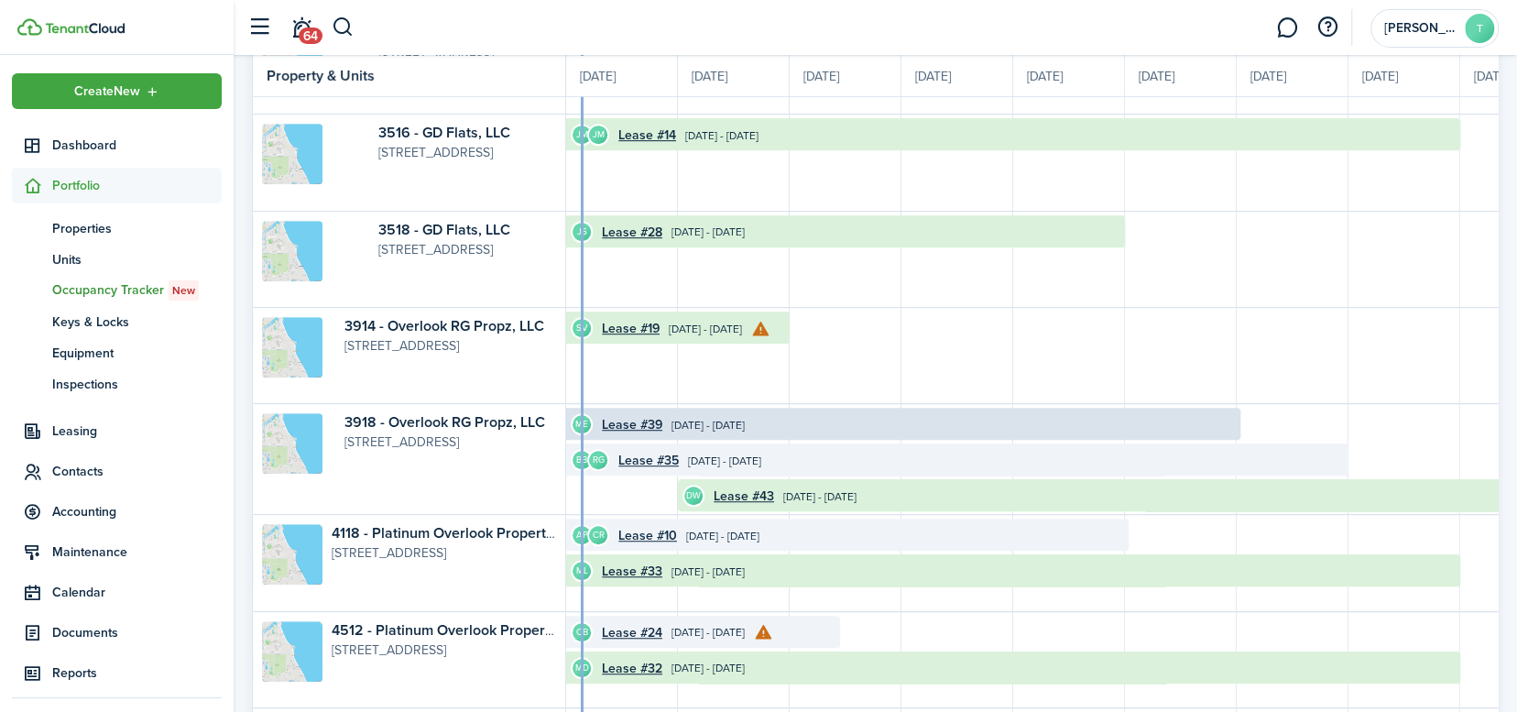
click at [712, 426] on time "[DATE] - [DATE]" at bounding box center [707, 425] width 73 height 16
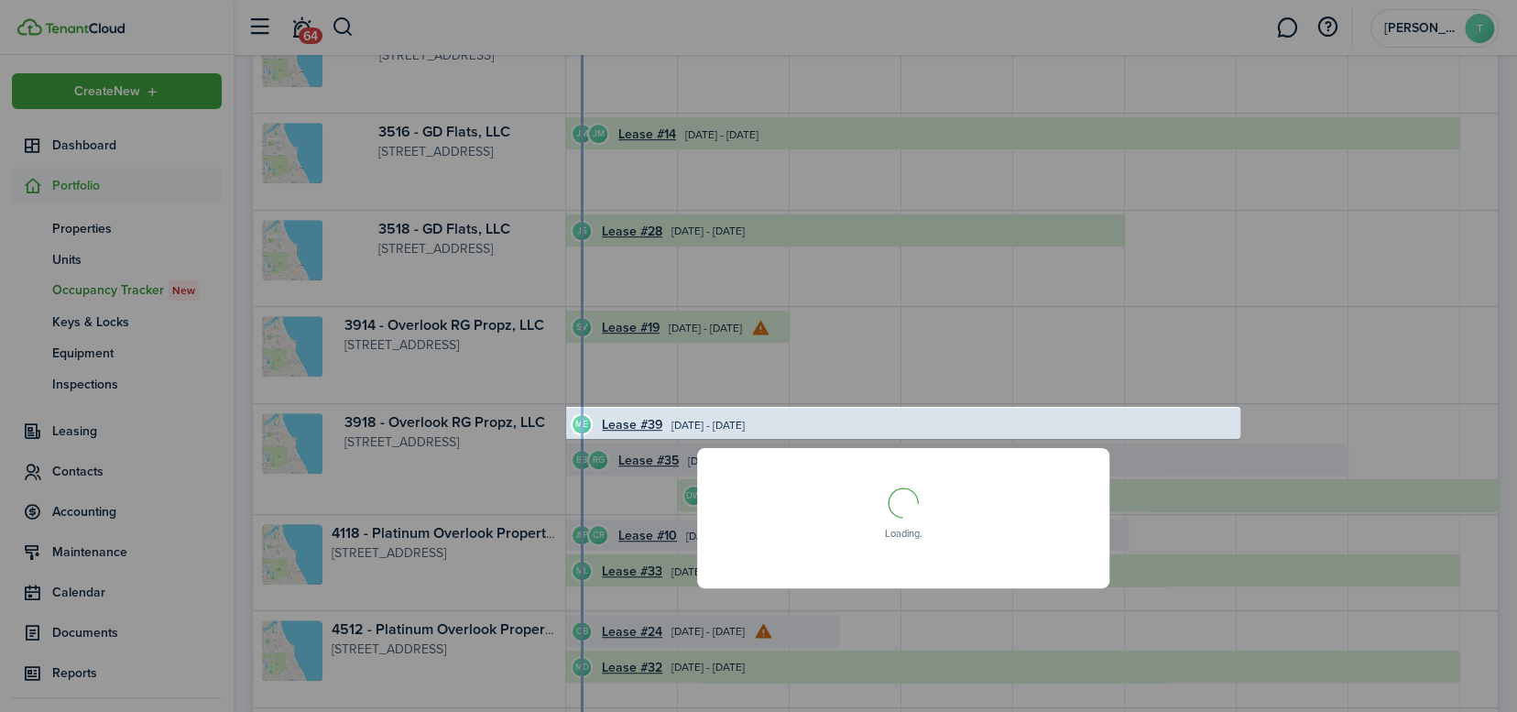
scroll to position [0, 0]
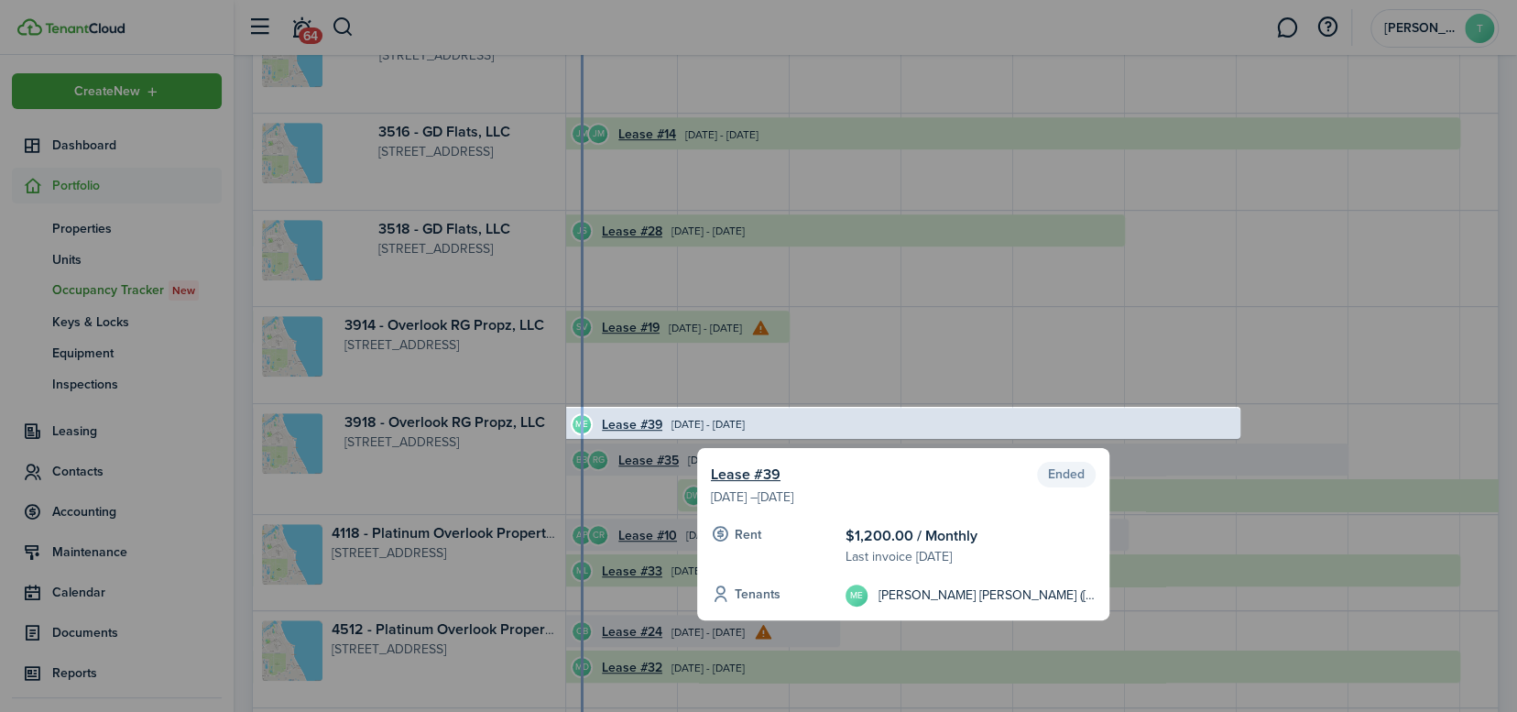
click at [1067, 480] on status "Ended" at bounding box center [1066, 475] width 59 height 26
click at [772, 70] on div at bounding box center [758, 356] width 1517 height 712
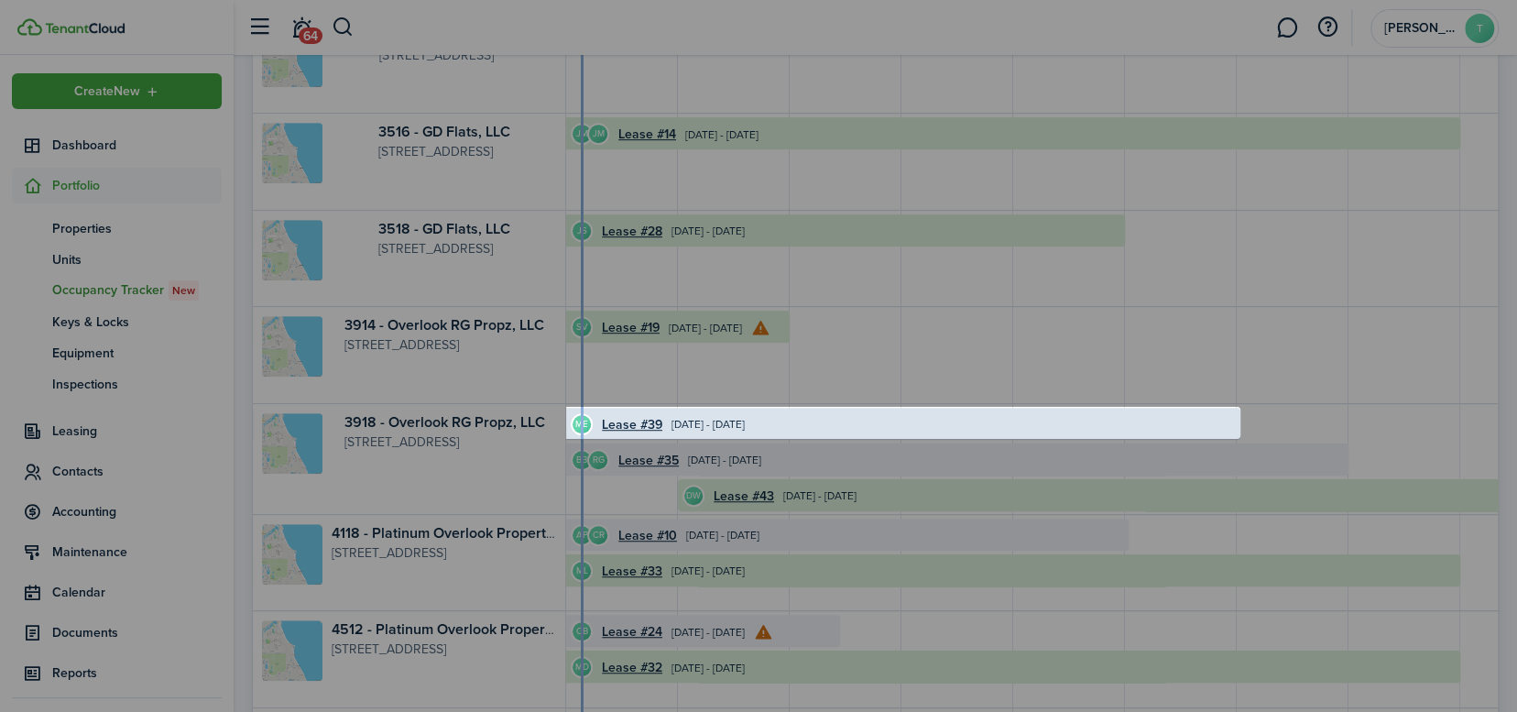
scroll to position [715, 0]
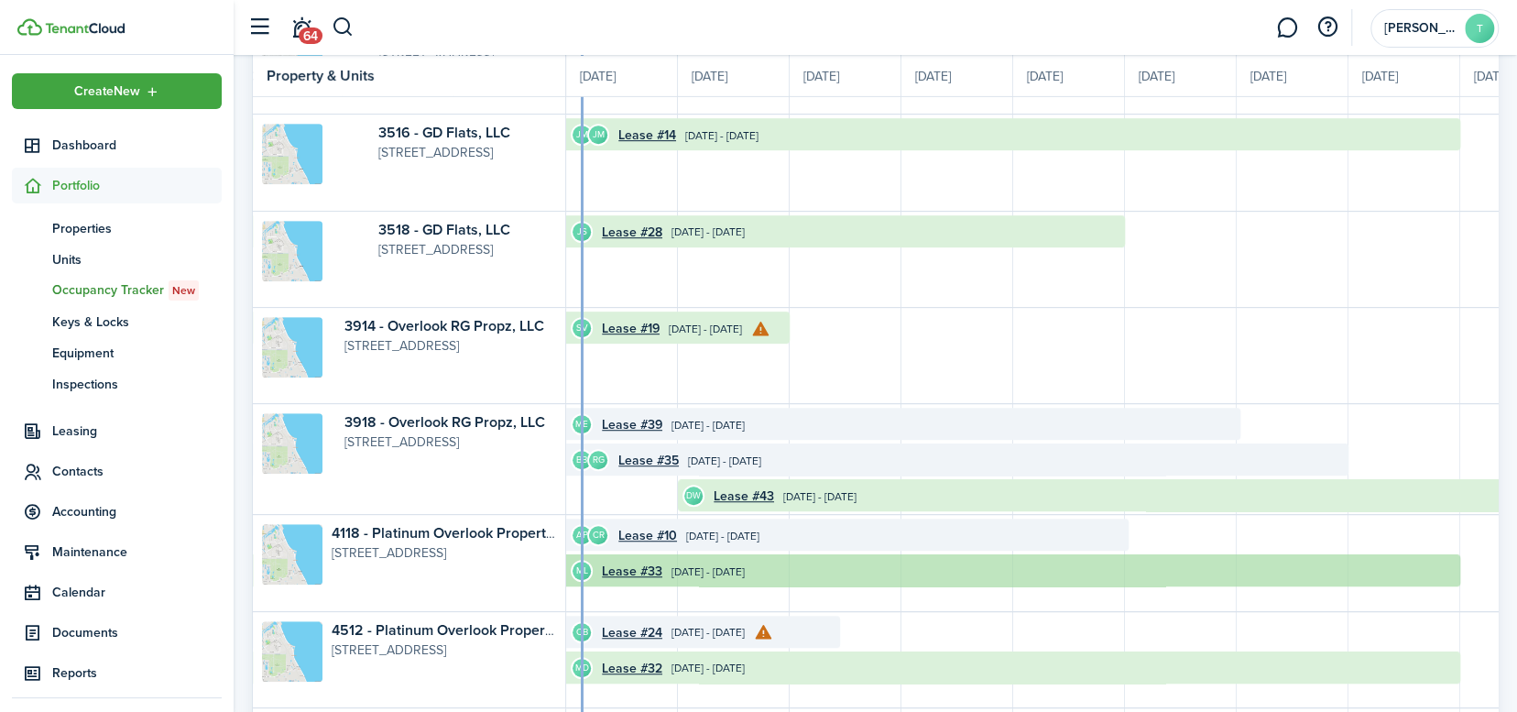
click at [1156, 582] on timeline-board-event "ML Lease #33 [DATE] - [DATE]" at bounding box center [845, 570] width 1229 height 32
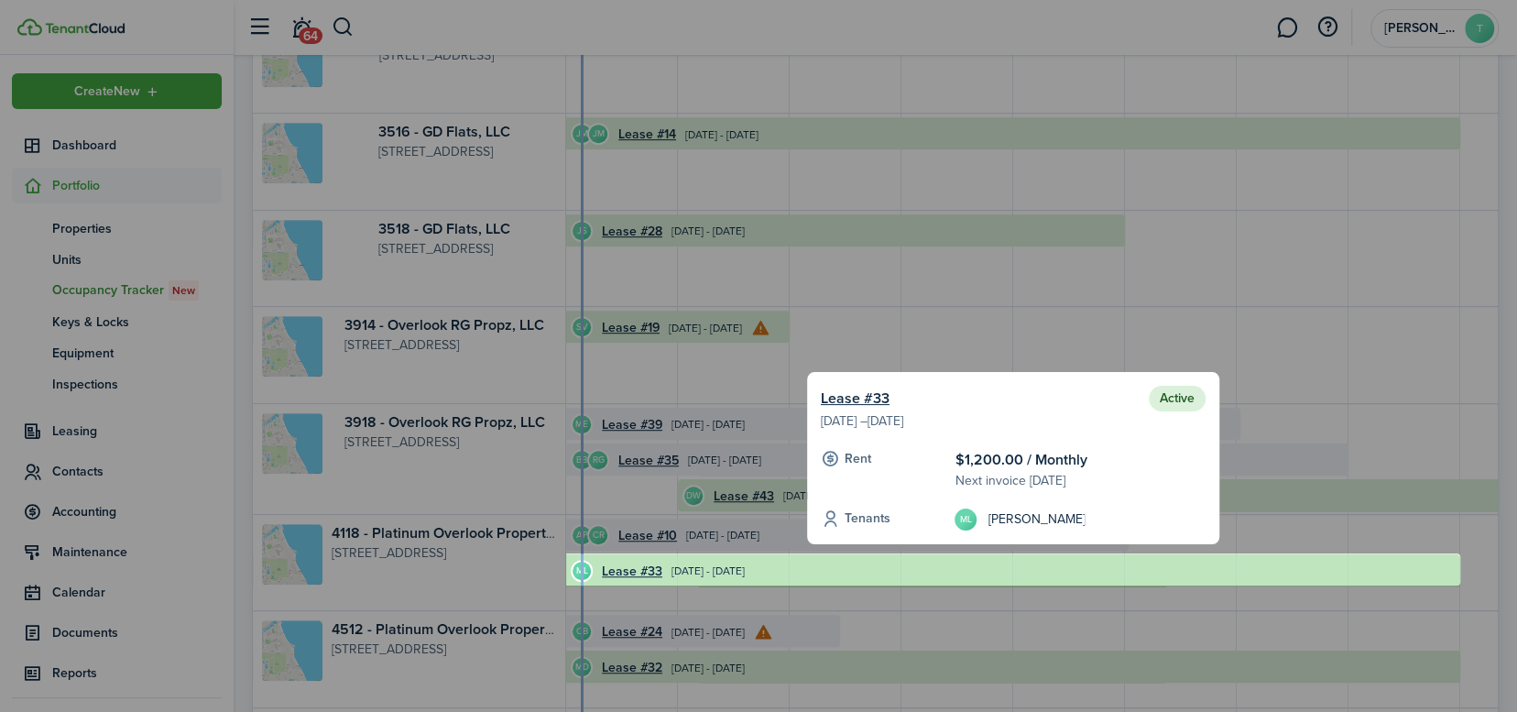
click at [1026, 322] on div at bounding box center [758, 356] width 1517 height 712
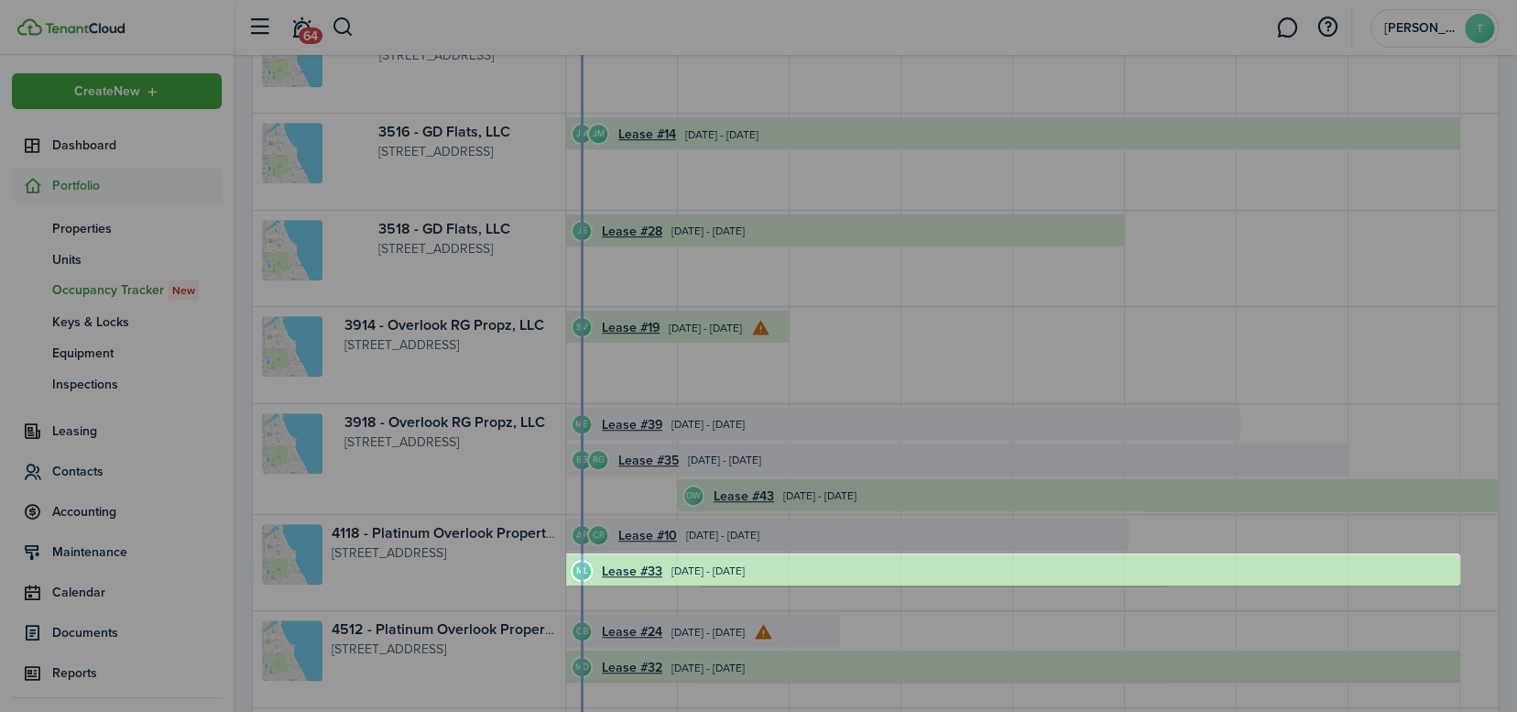
scroll to position [715, 0]
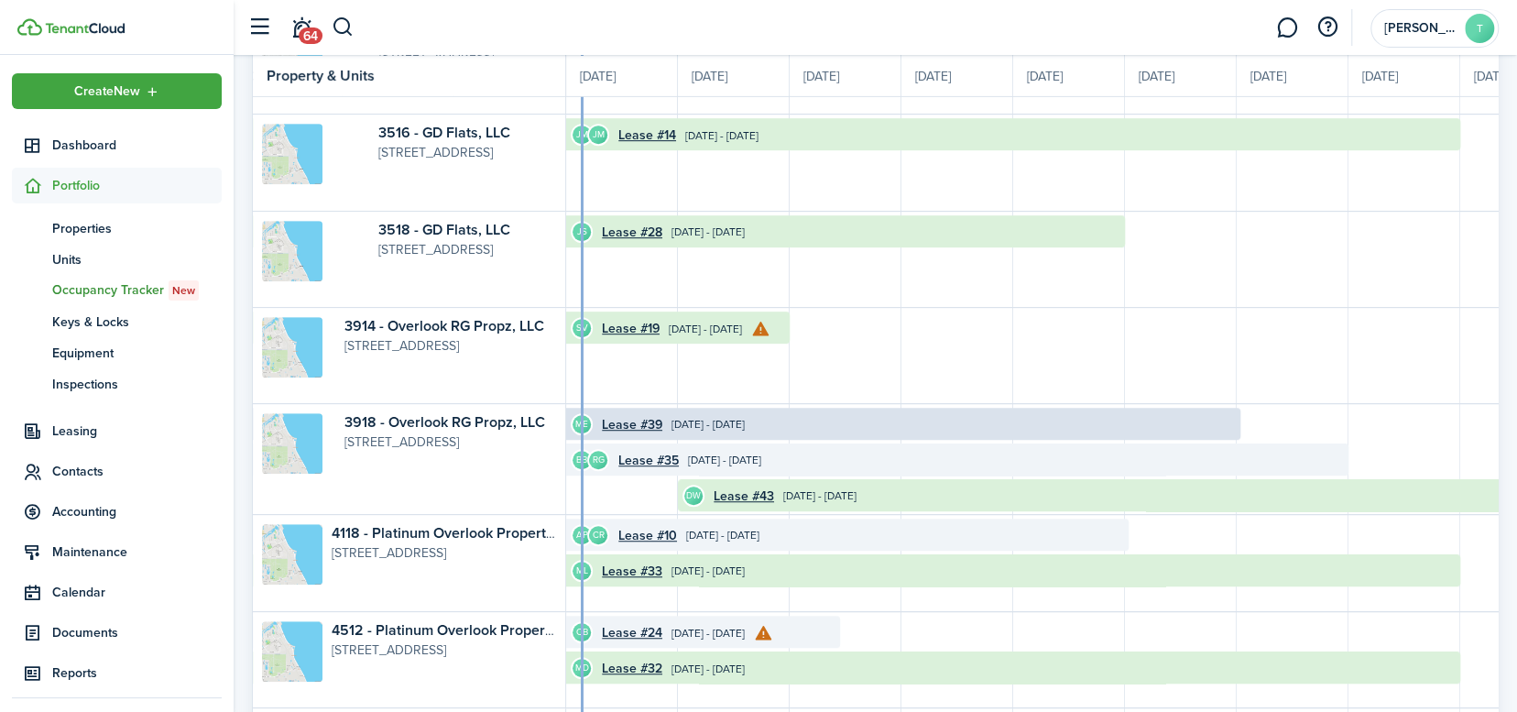
click at [1204, 409] on timeline-board-event "ME Lease #39 [DATE] - [DATE]" at bounding box center [735, 424] width 1009 height 32
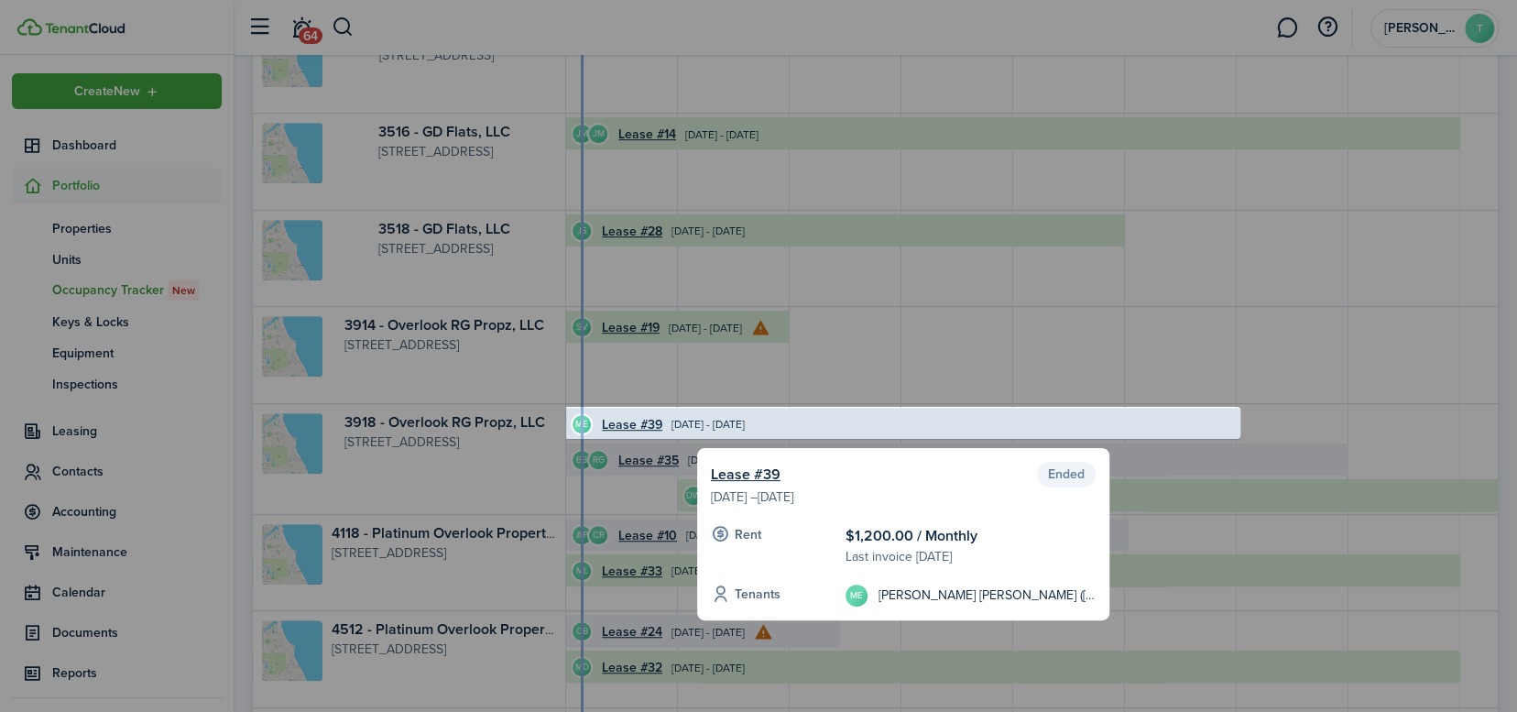
scroll to position [0, 0]
click at [104, 283] on div at bounding box center [758, 356] width 1517 height 712
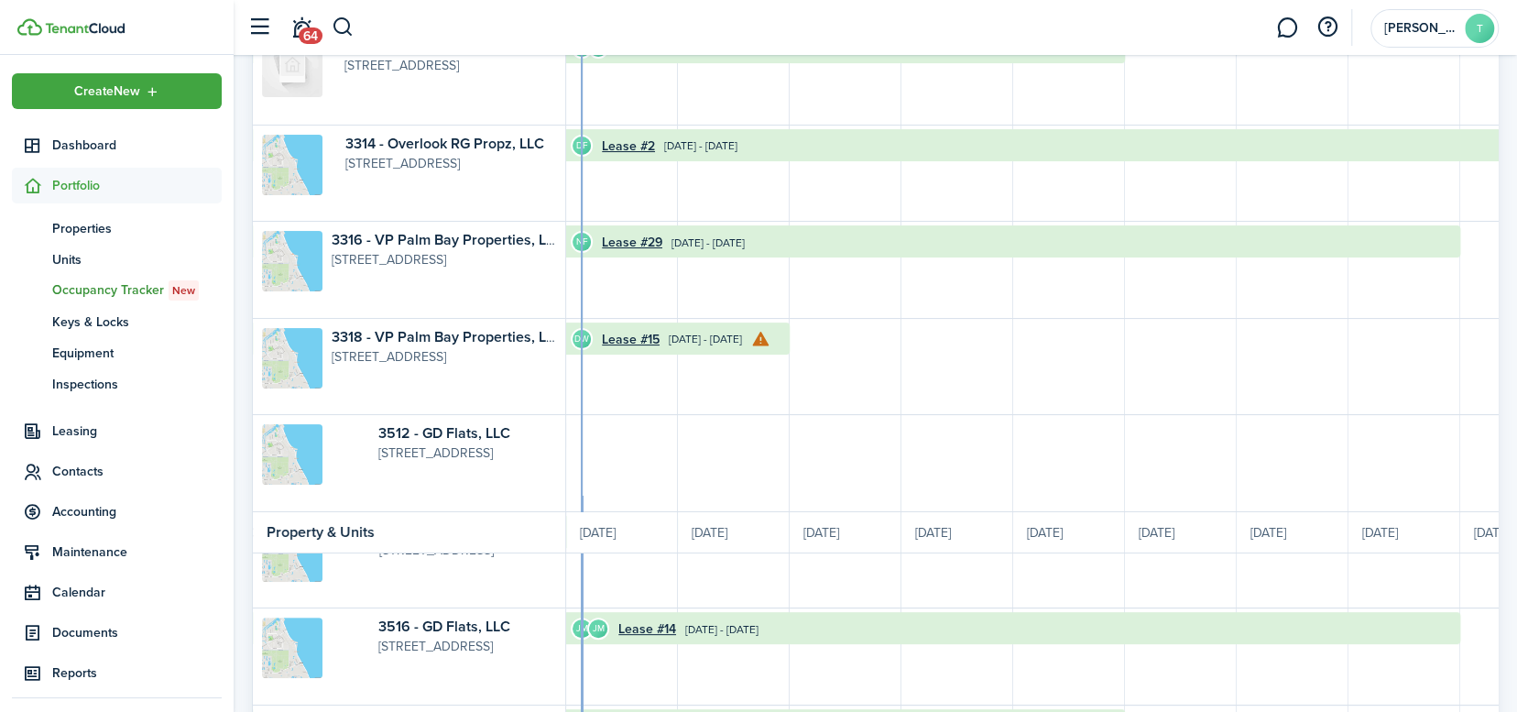
scroll to position [92, 0]
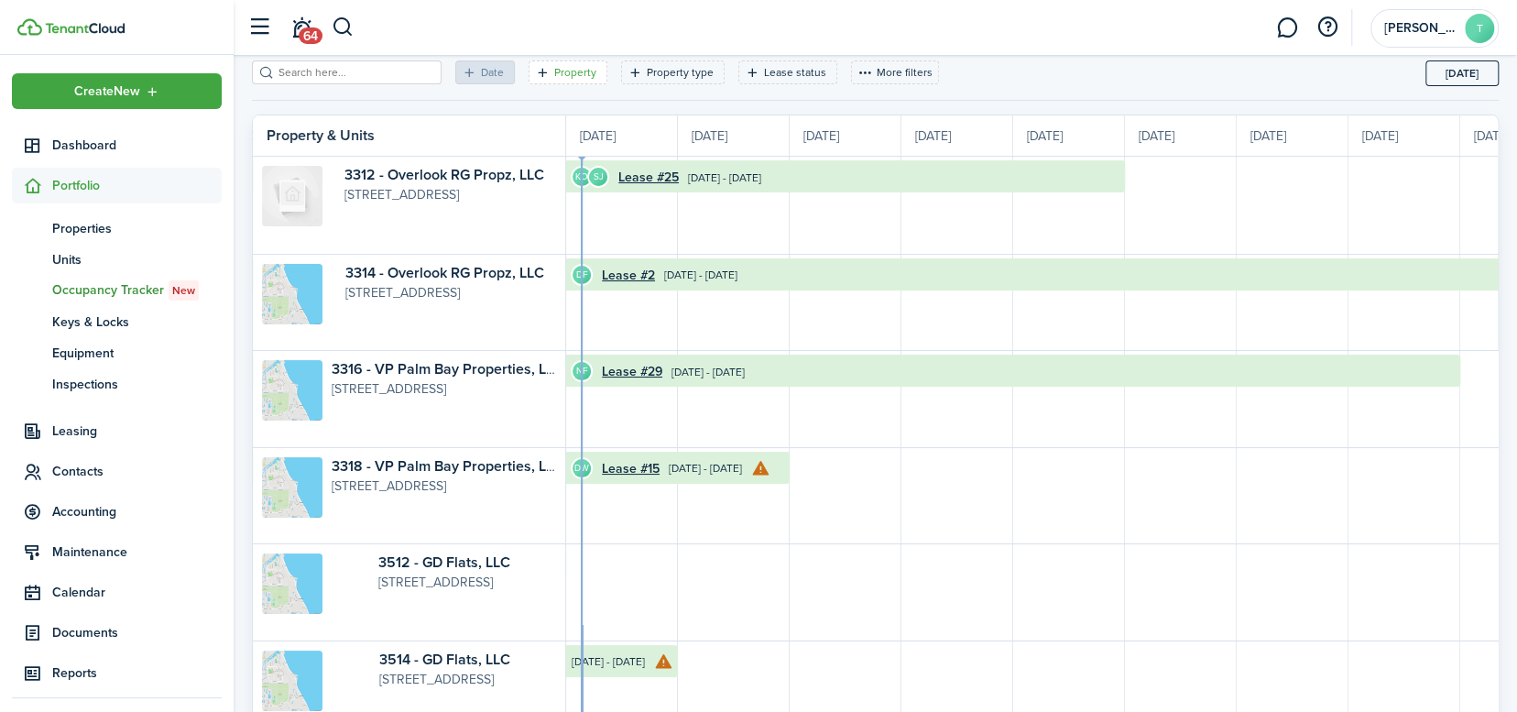
click at [558, 70] on filter-tag-label "Property" at bounding box center [575, 72] width 42 height 16
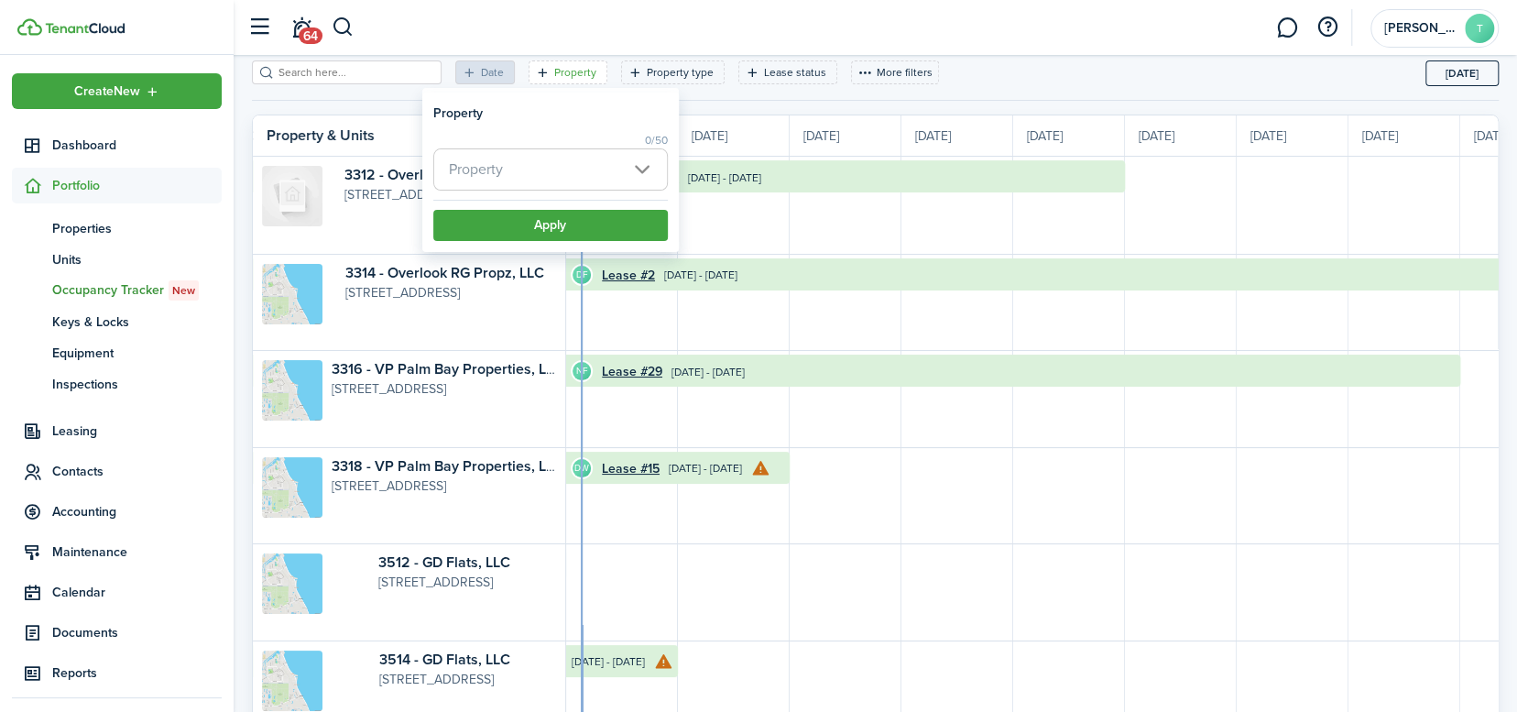
click at [640, 167] on span "Property" at bounding box center [550, 169] width 233 height 40
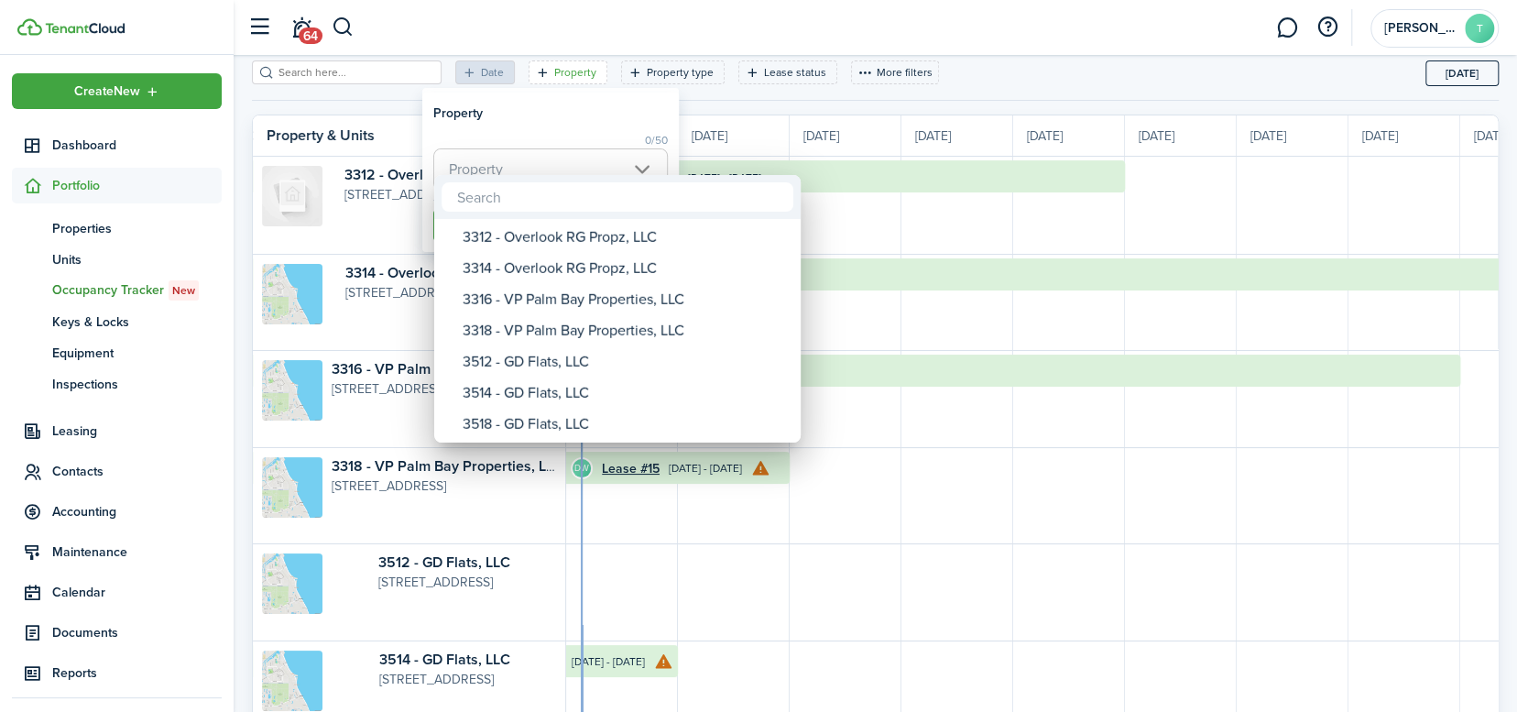
click at [781, 71] on div at bounding box center [758, 355] width 1810 height 1005
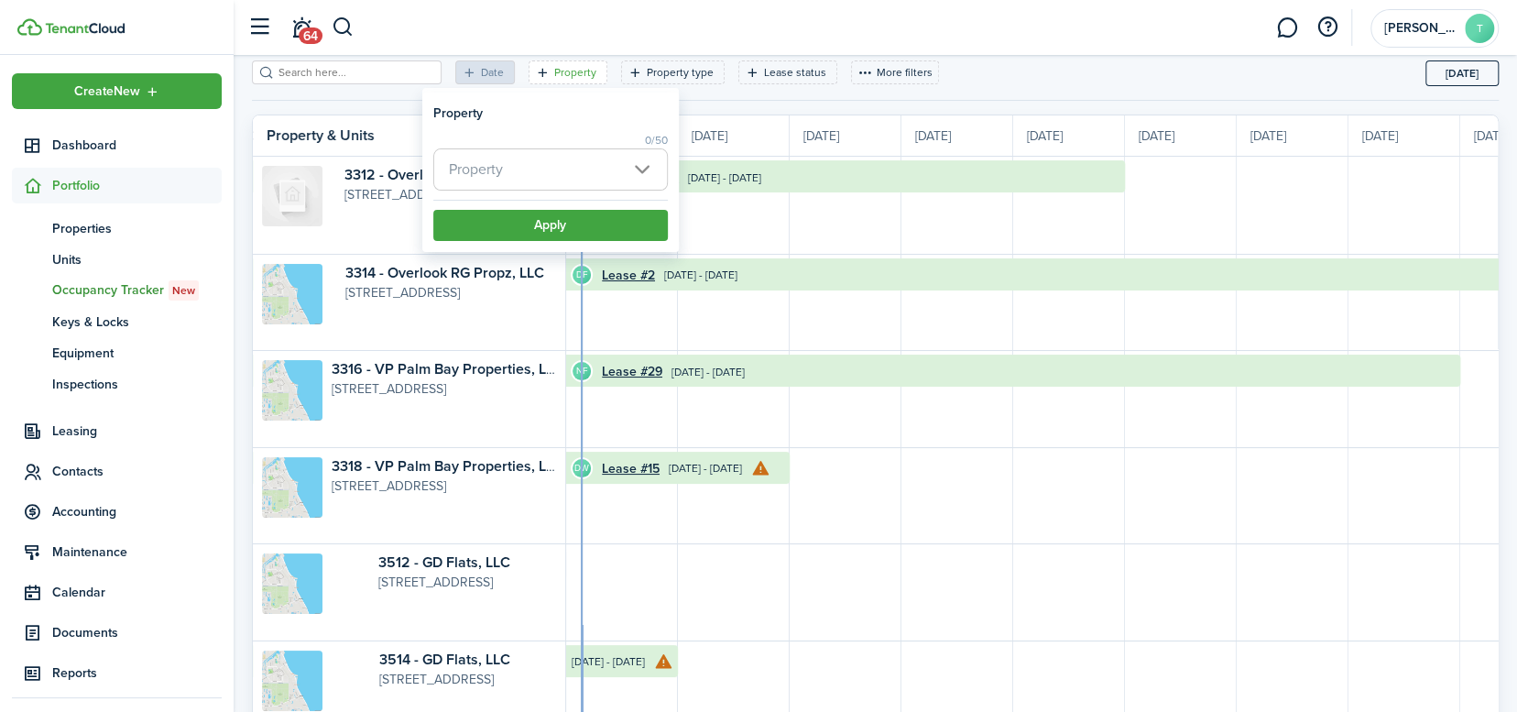
click at [639, 170] on span "Property" at bounding box center [550, 169] width 233 height 40
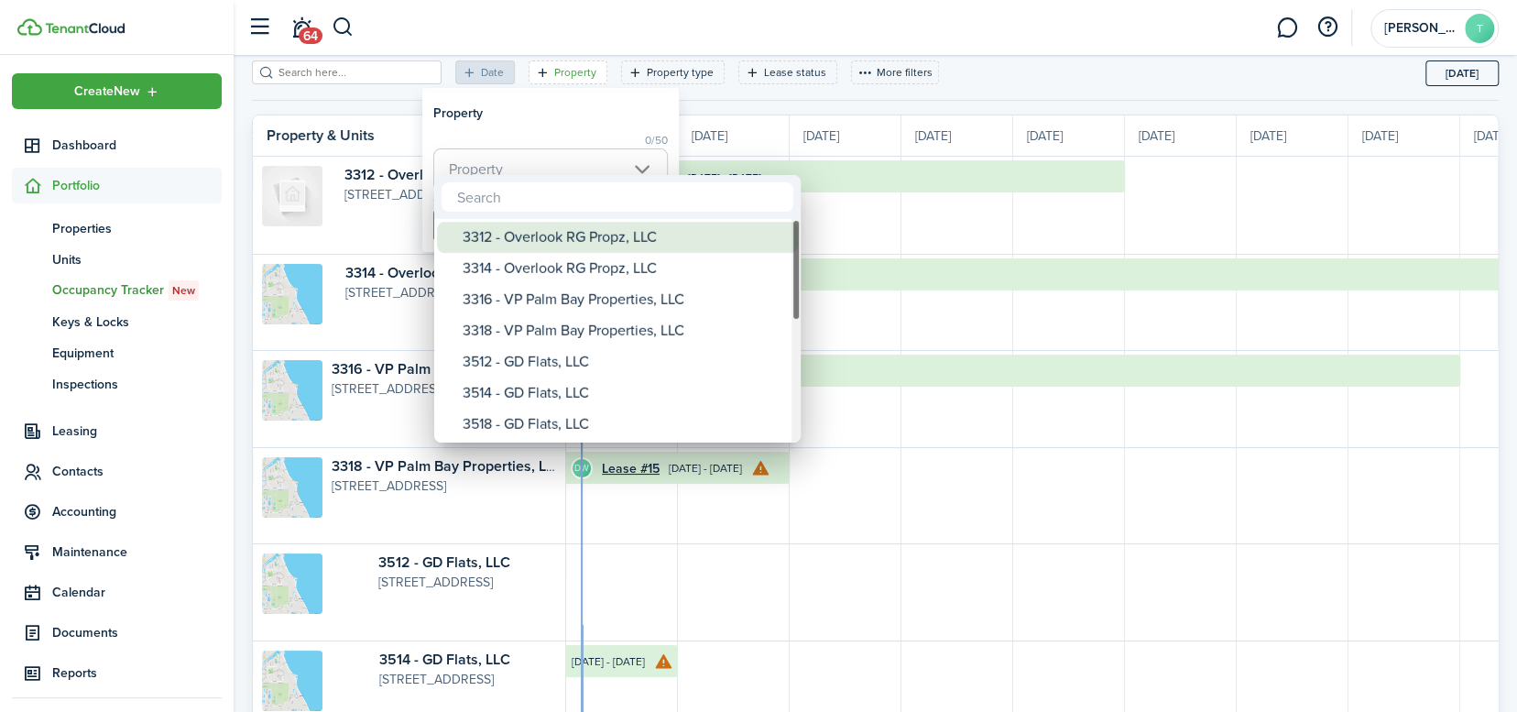
click at [570, 241] on div "3312 - Overlook RG Propz, LLC" at bounding box center [624, 237] width 324 height 31
type input "3312 - Overlook RG Propz, LLC"
click at [641, 237] on div "3312 - Overlook RG Propz, LLC" at bounding box center [624, 237] width 324 height 31
click at [580, 122] on div at bounding box center [758, 355] width 1810 height 1005
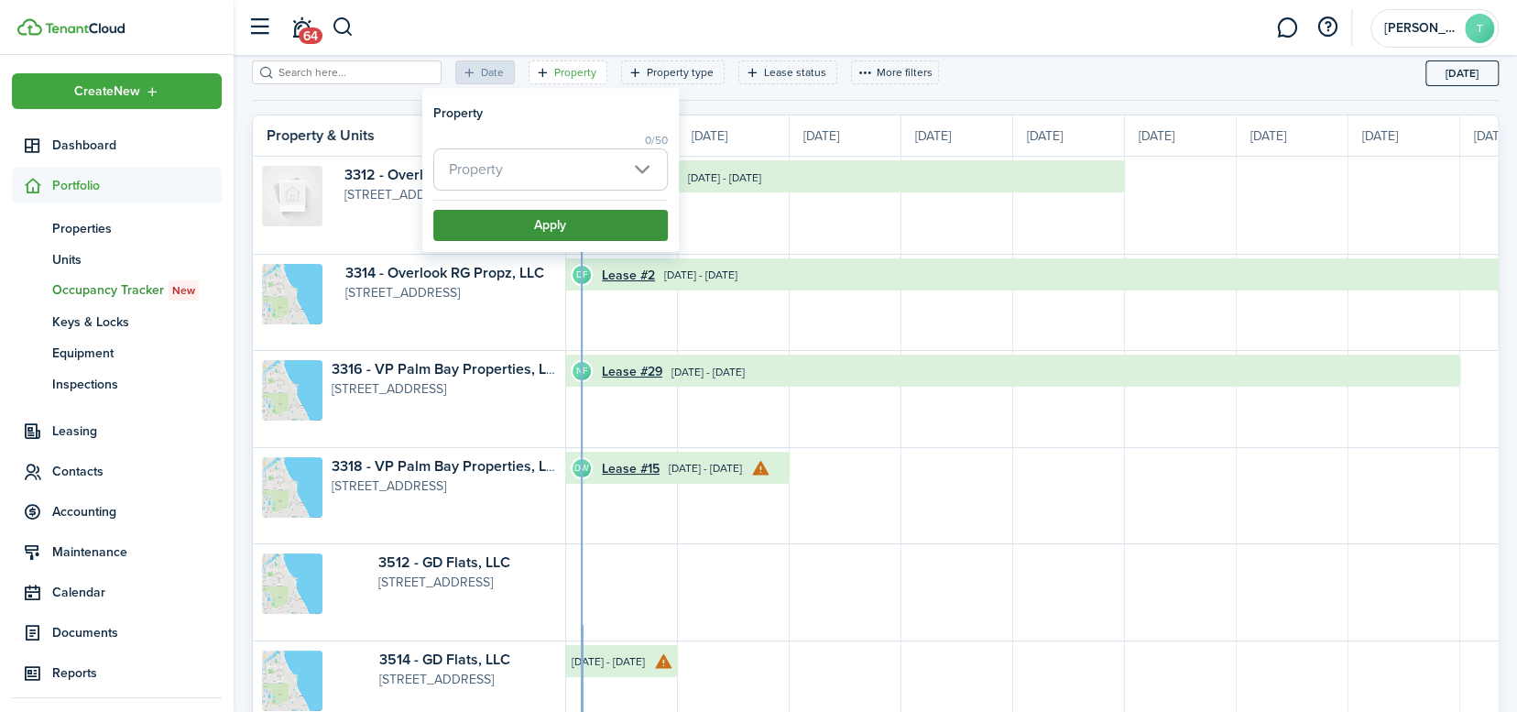
click at [560, 232] on button "Apply" at bounding box center [550, 225] width 234 height 31
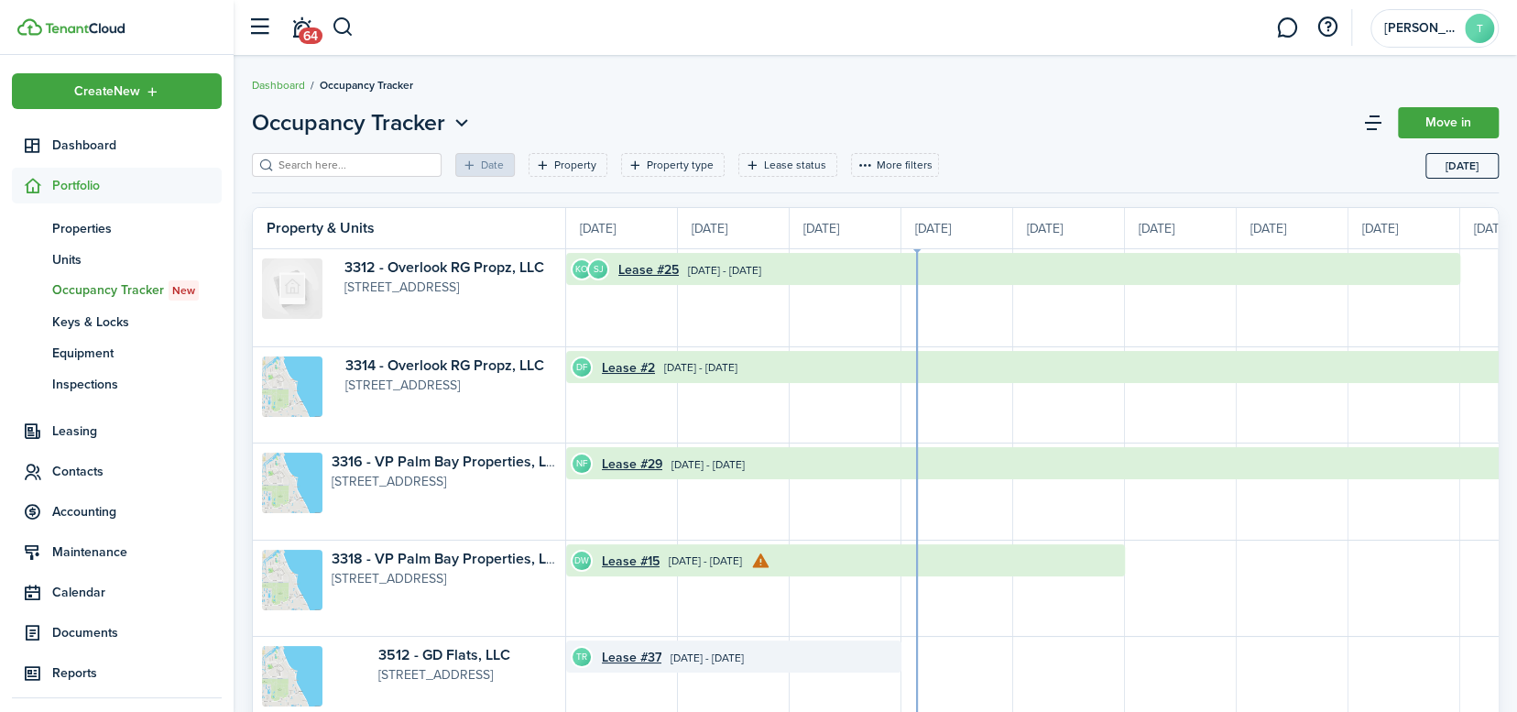
scroll to position [0, 335]
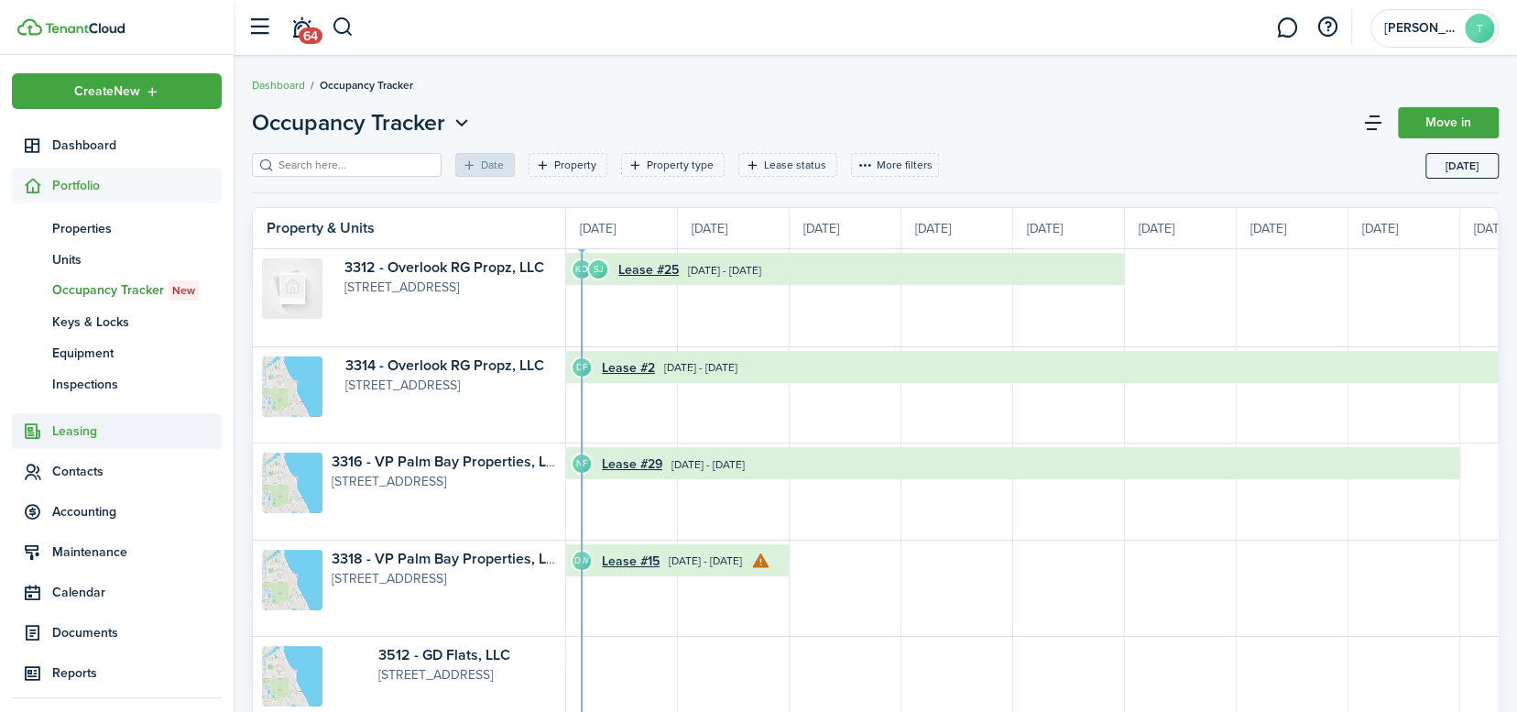
click at [82, 429] on span "Leasing" at bounding box center [136, 430] width 169 height 19
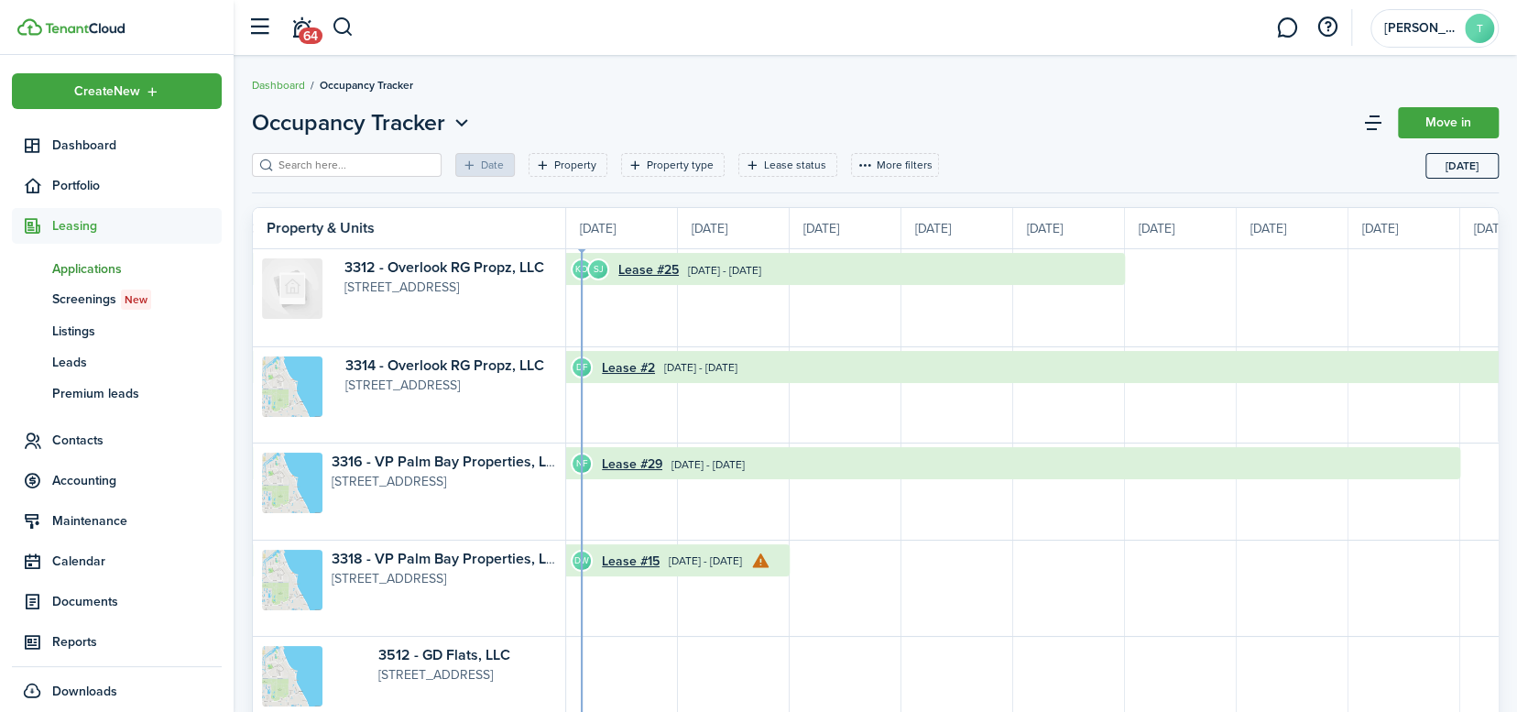
click at [85, 267] on span "Applications" at bounding box center [136, 268] width 169 height 19
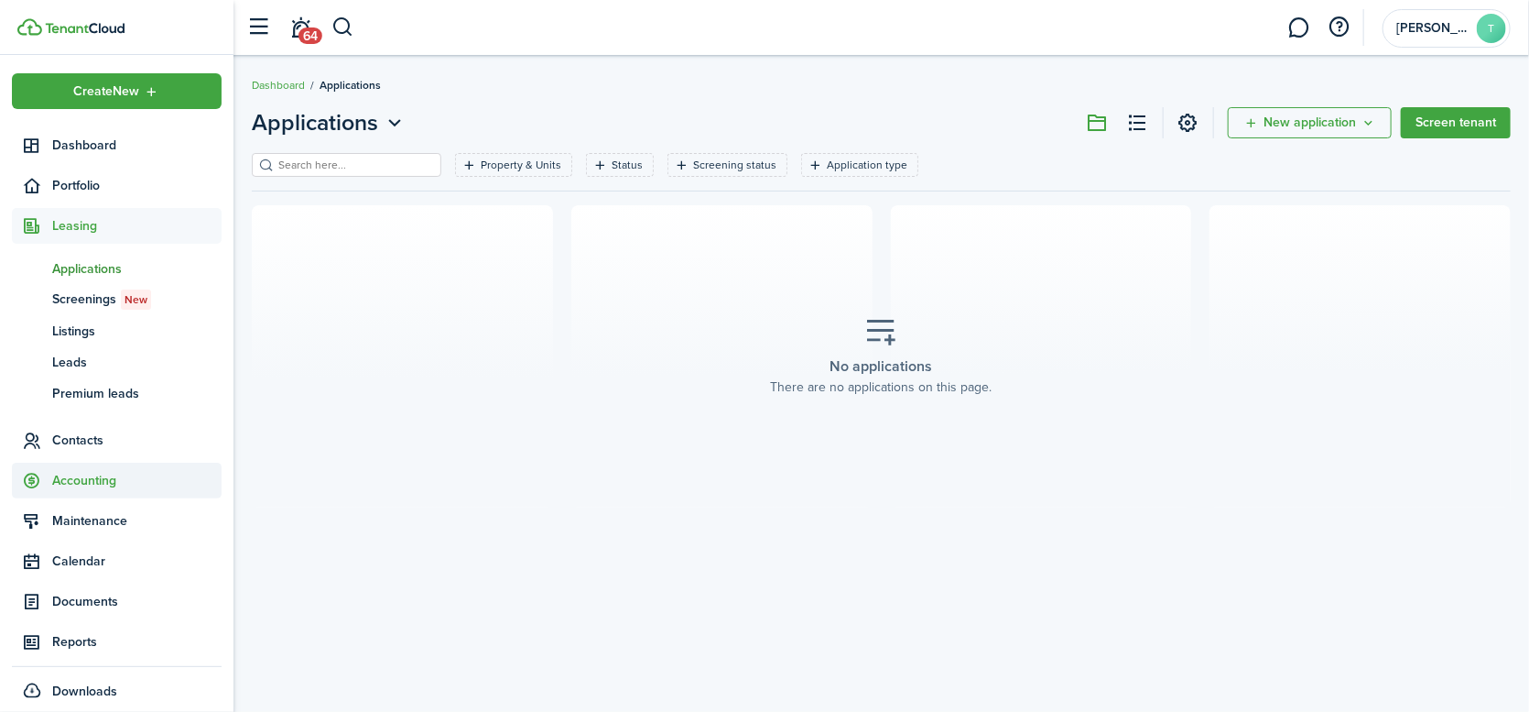
click at [103, 485] on span "Accounting" at bounding box center [136, 480] width 169 height 19
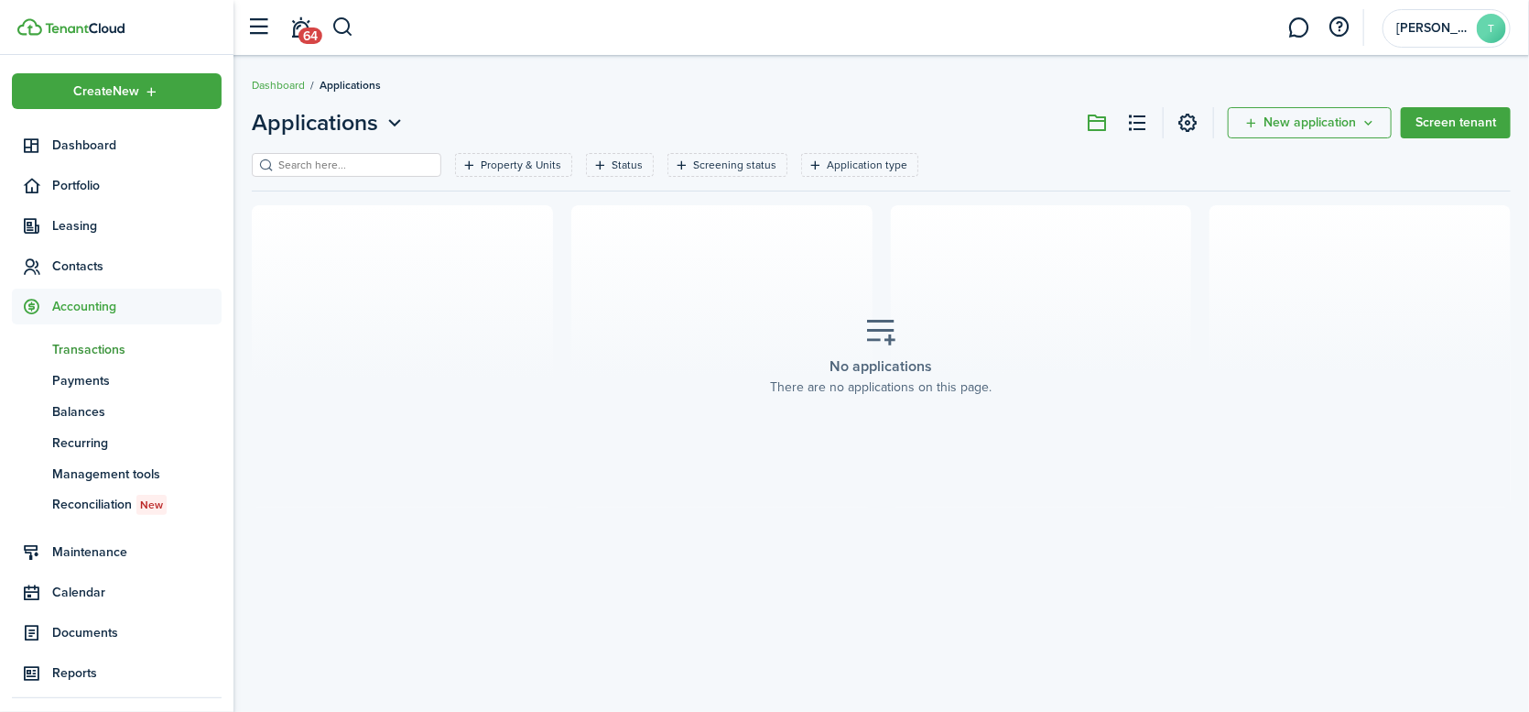
click at [90, 344] on span "Transactions" at bounding box center [136, 349] width 169 height 19
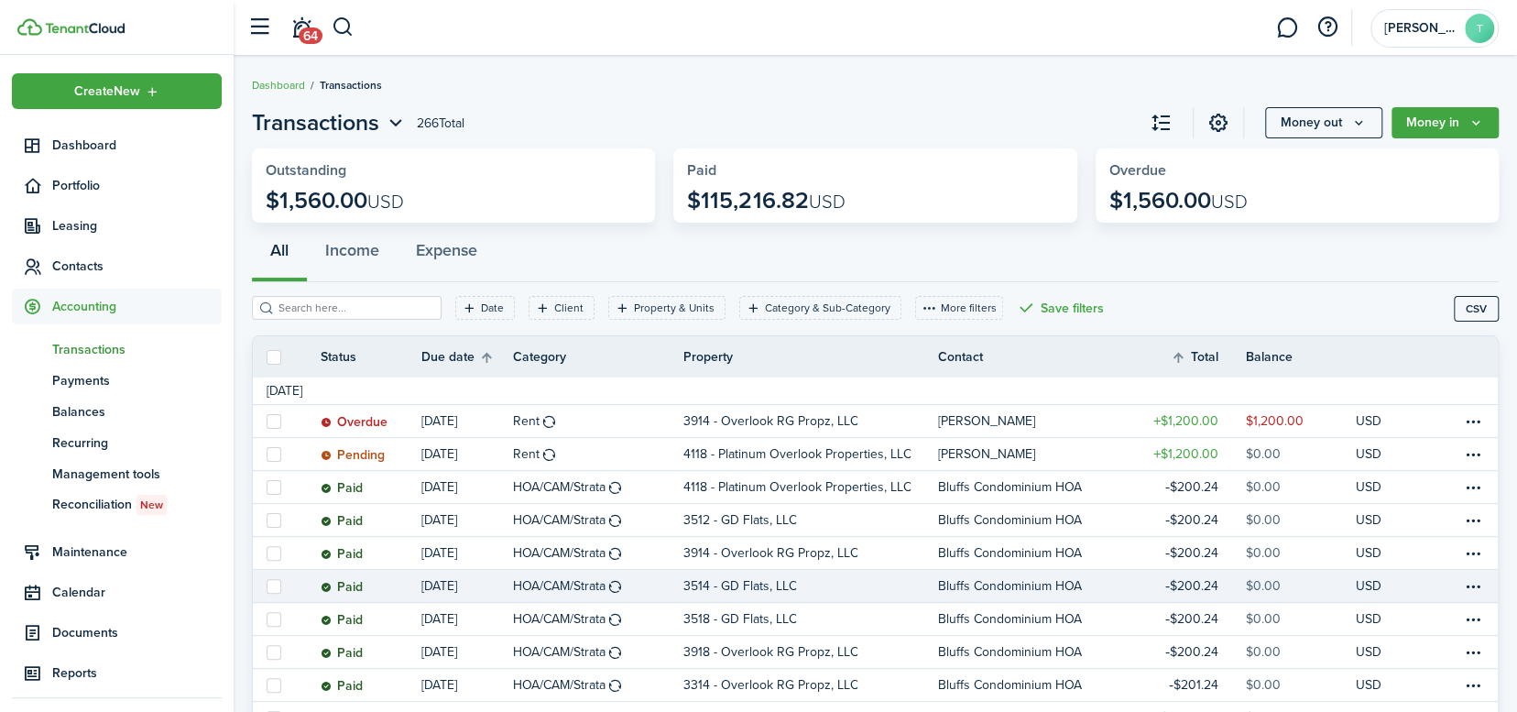
click at [1422, 575] on link at bounding box center [1419, 586] width 27 height 32
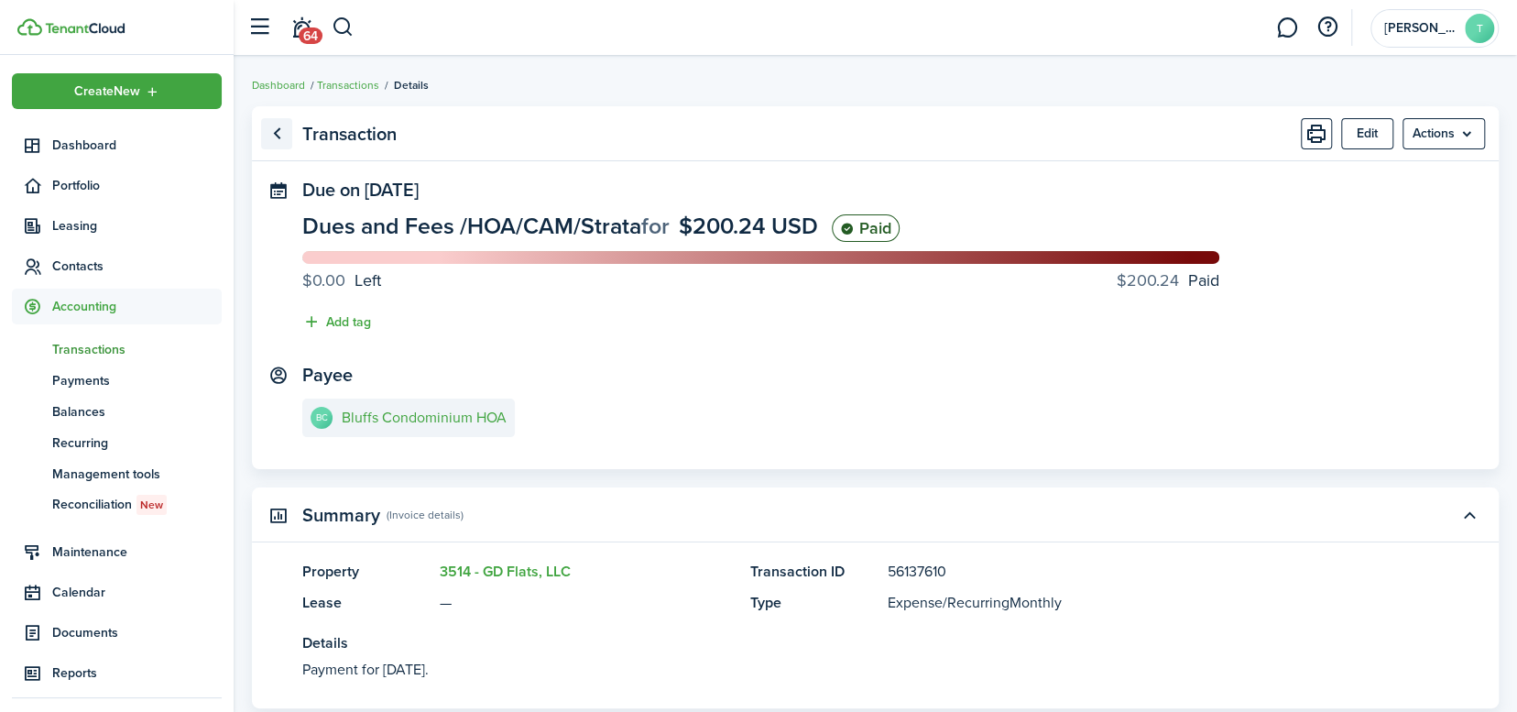
click at [283, 135] on link "Go back" at bounding box center [276, 133] width 31 height 31
